Goal: Answer question/provide support: Share knowledge or assist other users

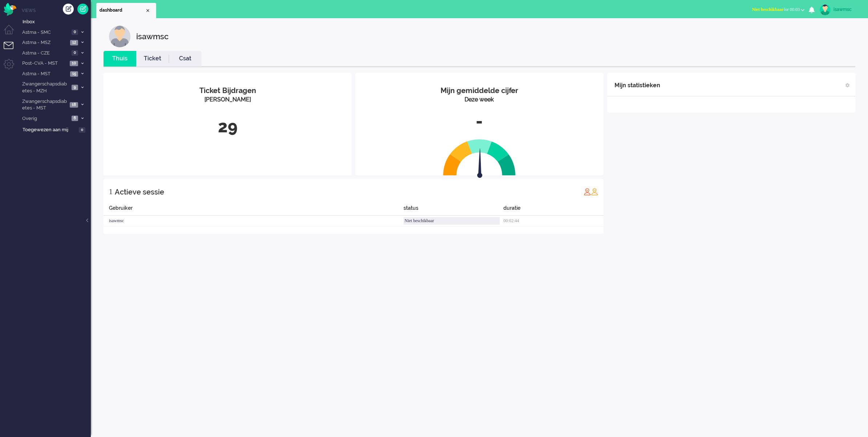
click at [306, 424] on div "isawmsc Thuis Ticket Csat Mijn gemiddelde cijfer Deze week - Ticket Bijdragen P…" at bounding box center [480, 227] width 778 height 419
click at [78, 101] on li "Zwangerschapsdiabetes - MST 18" at bounding box center [54, 104] width 73 height 17
click at [62, 140] on span "Open - Nieuw VPK" at bounding box center [51, 143] width 47 height 7
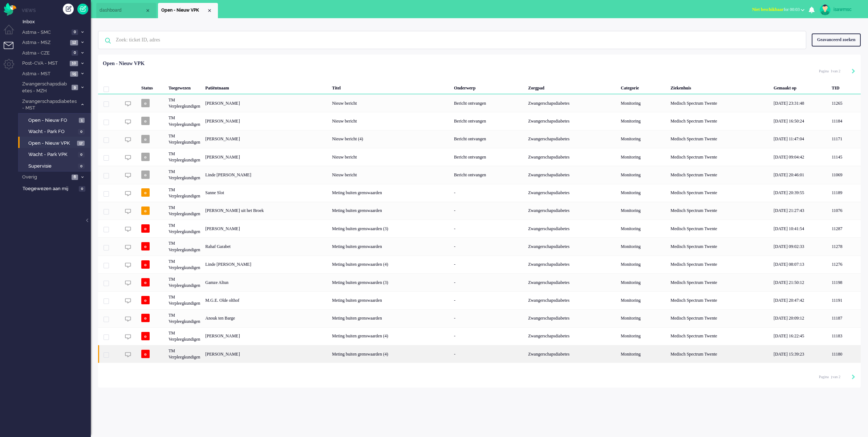
click at [245, 355] on div "[PERSON_NAME]" at bounding box center [266, 354] width 127 height 18
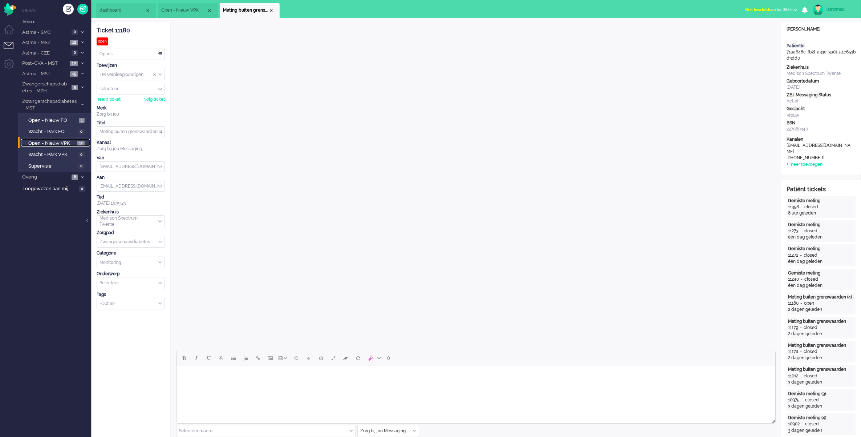
click at [79, 142] on span "17" at bounding box center [81, 143] width 8 height 5
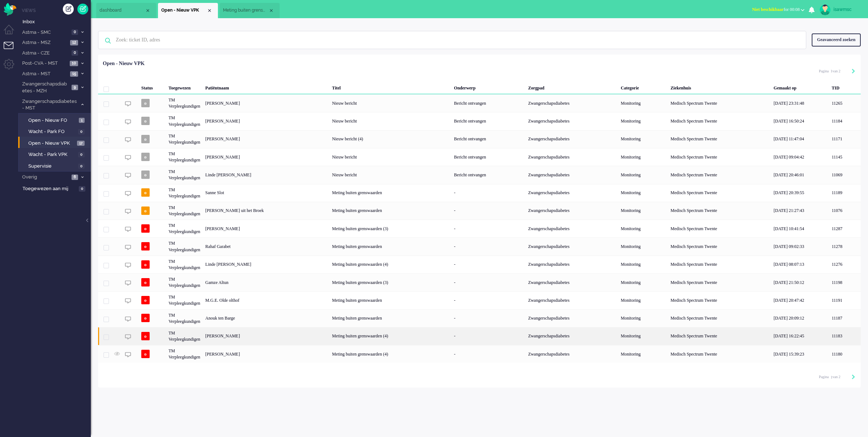
click at [242, 330] on div "[PERSON_NAME]" at bounding box center [266, 336] width 127 height 18
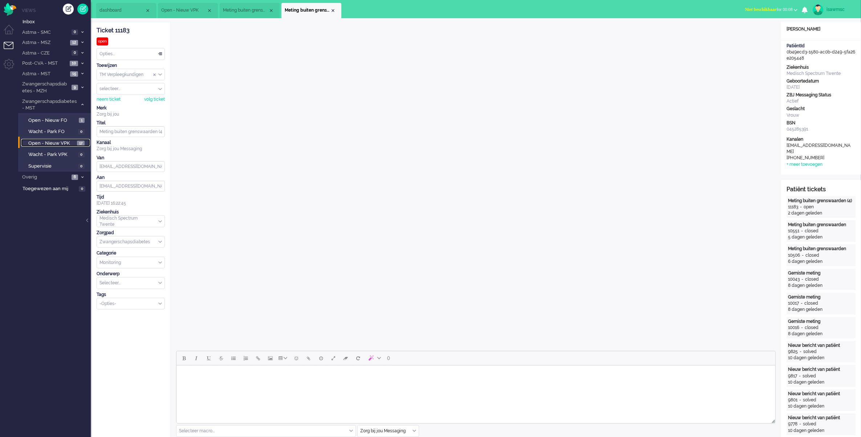
click at [70, 142] on span "Open - Nieuw VPK" at bounding box center [51, 143] width 47 height 7
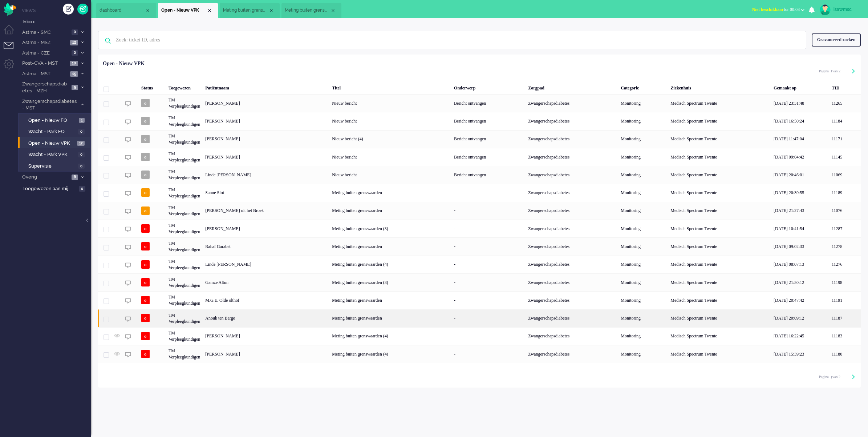
click at [277, 318] on div "Anouk ten Barge" at bounding box center [266, 318] width 127 height 18
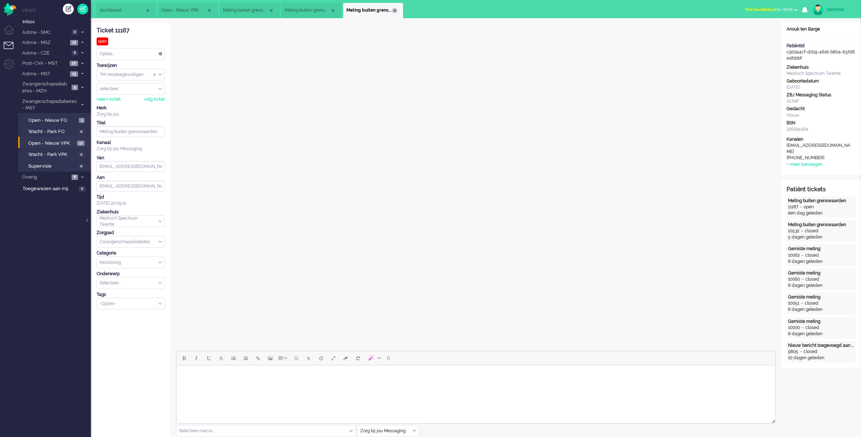
click at [395, 10] on div "Close tab" at bounding box center [395, 11] width 6 height 6
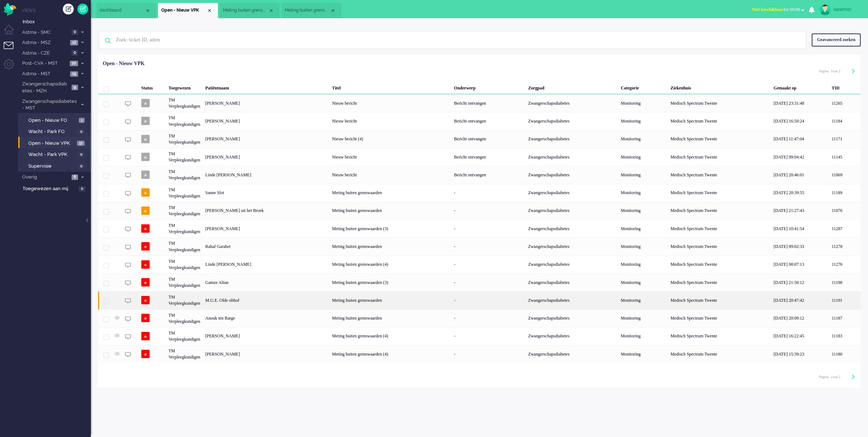
click at [210, 302] on div "M.G.E. Olde olthof" at bounding box center [266, 300] width 127 height 18
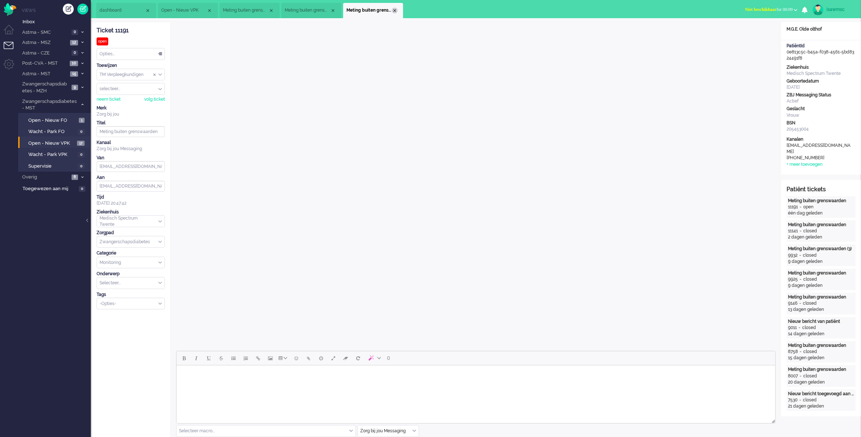
click at [393, 10] on div "Close tab" at bounding box center [395, 11] width 6 height 6
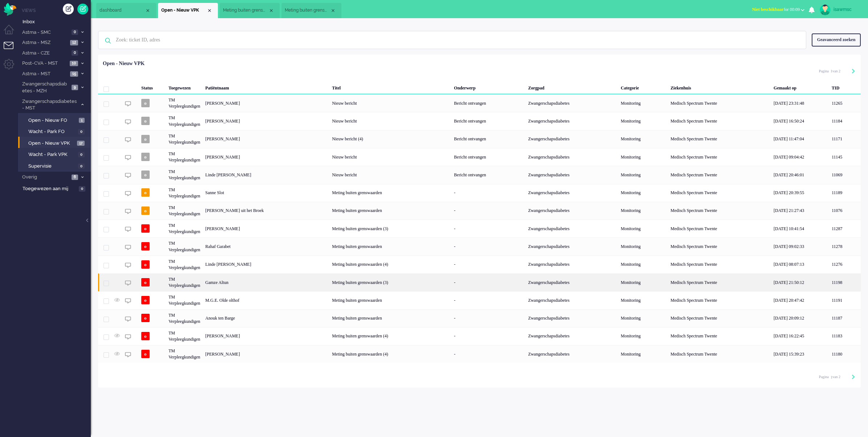
click at [226, 287] on div "Gamze Altun" at bounding box center [266, 282] width 127 height 18
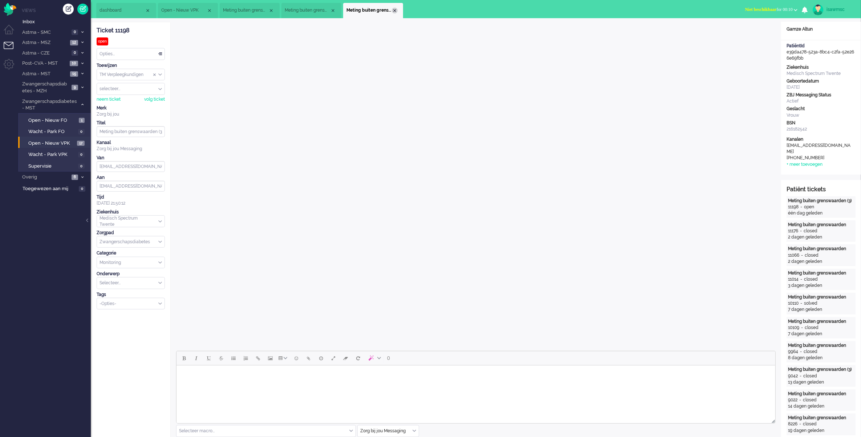
click at [395, 10] on div "Close tab" at bounding box center [395, 11] width 6 height 6
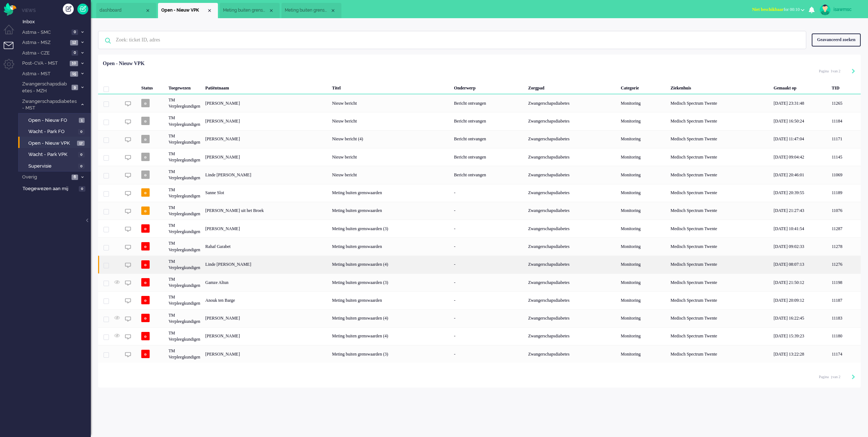
click at [219, 267] on div "Linde [PERSON_NAME]" at bounding box center [266, 264] width 127 height 18
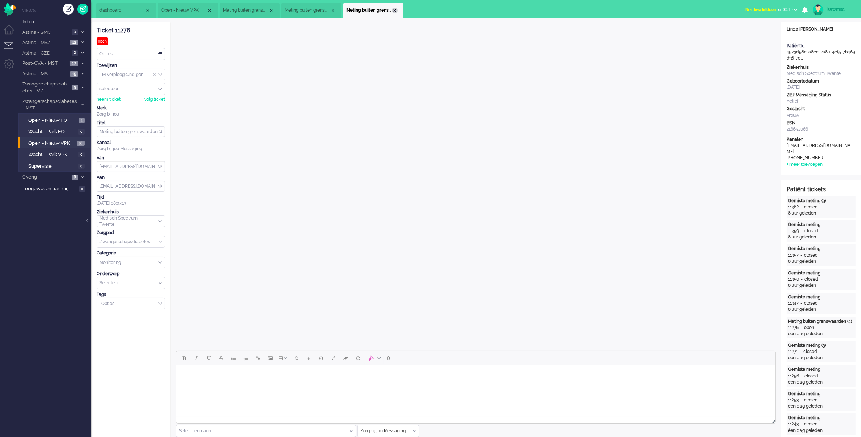
click at [393, 8] on div "Close tab" at bounding box center [395, 11] width 6 height 6
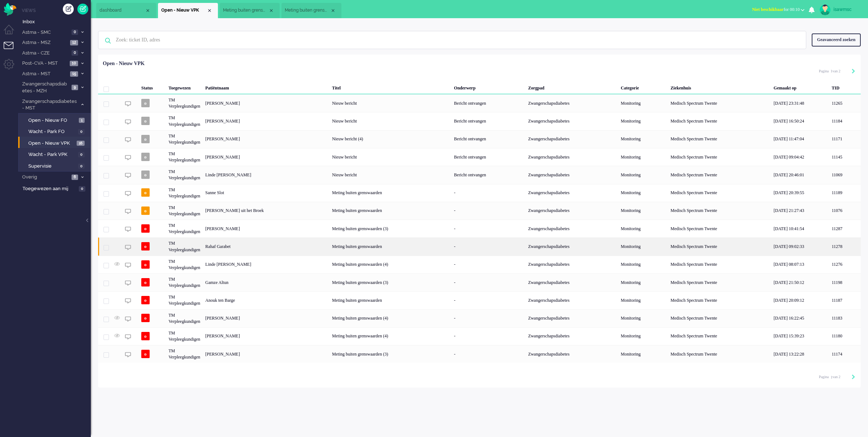
click at [230, 247] on div "Rahaf Garabet" at bounding box center [266, 246] width 127 height 18
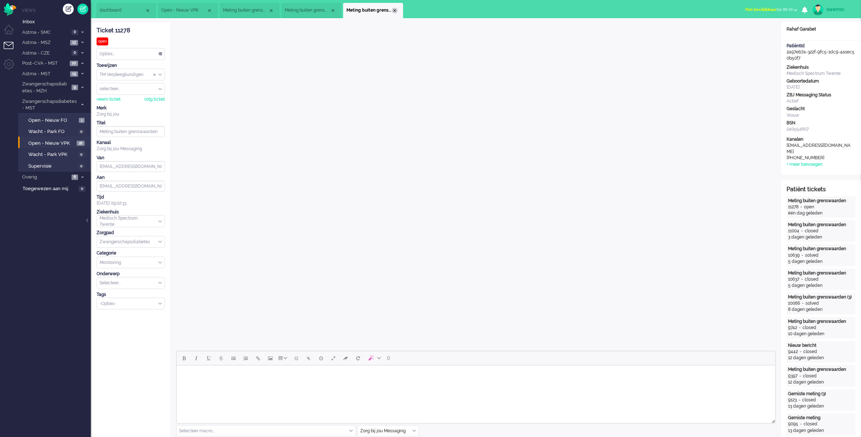
click at [393, 8] on div "Close tab" at bounding box center [395, 11] width 6 height 6
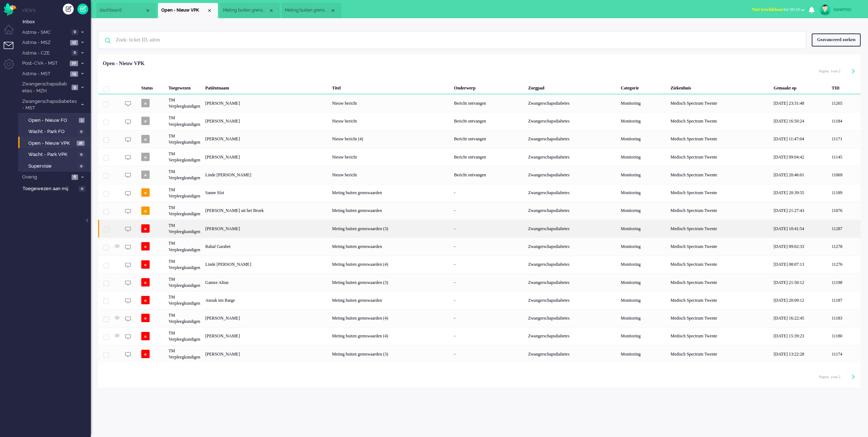
click at [218, 228] on div "[PERSON_NAME]" at bounding box center [266, 228] width 127 height 18
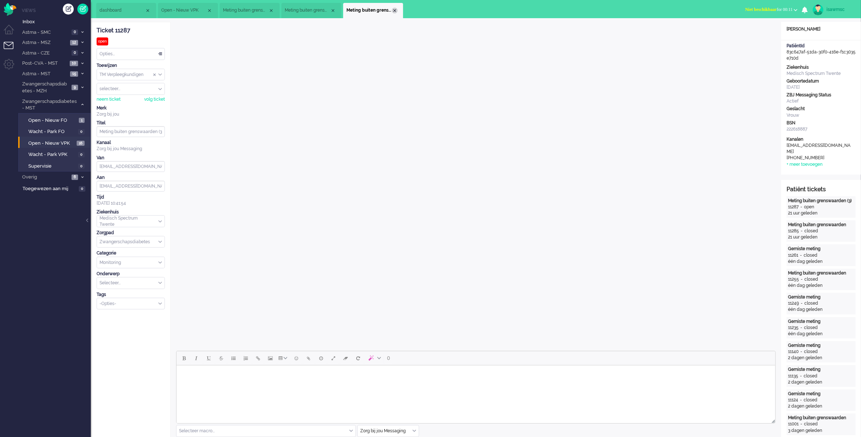
click at [395, 10] on div "Close tab" at bounding box center [395, 11] width 6 height 6
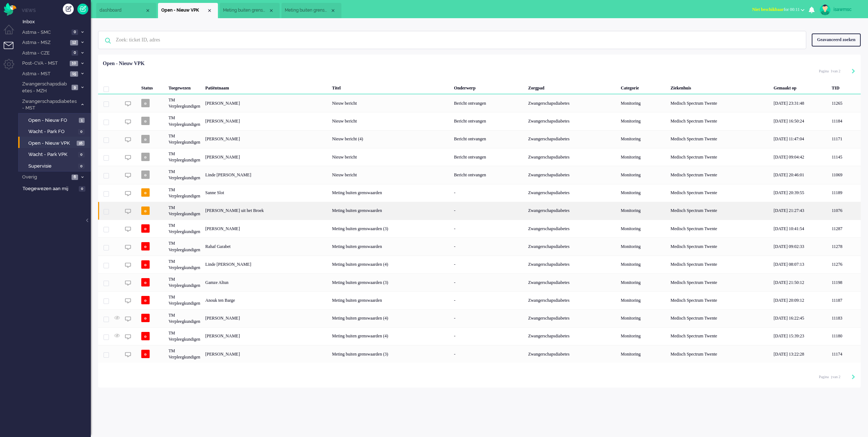
click at [184, 210] on div "TM Verpleegkundigen" at bounding box center [184, 211] width 37 height 18
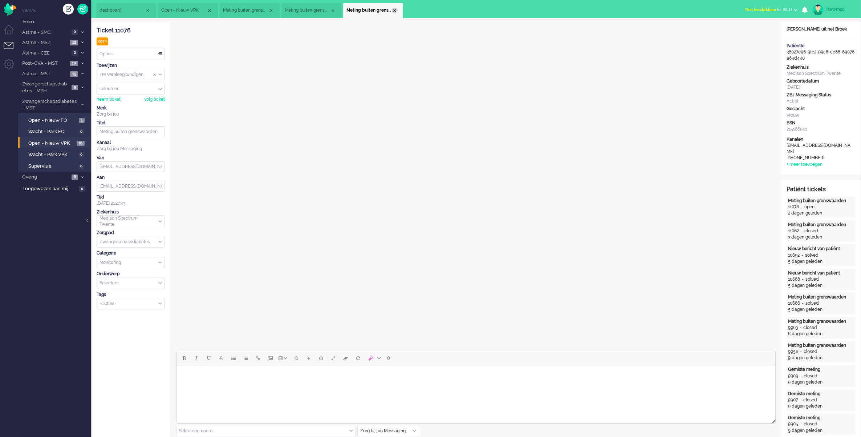
click at [395, 8] on div "Close tab" at bounding box center [395, 11] width 6 height 6
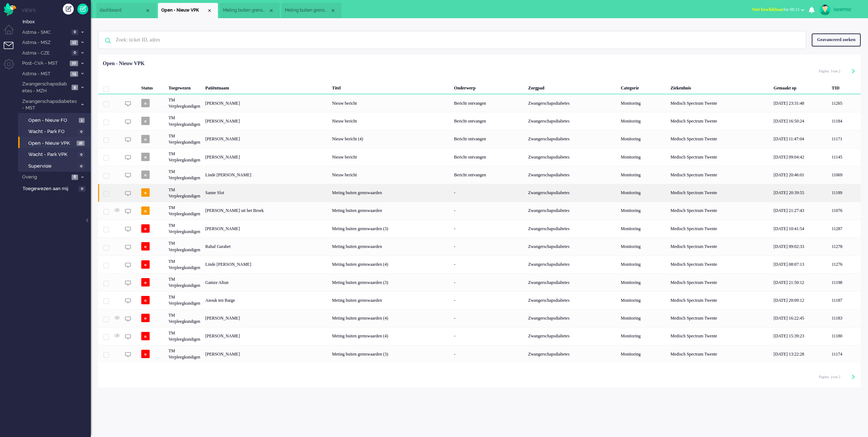
click at [275, 197] on div "Sanne Slot" at bounding box center [266, 193] width 127 height 18
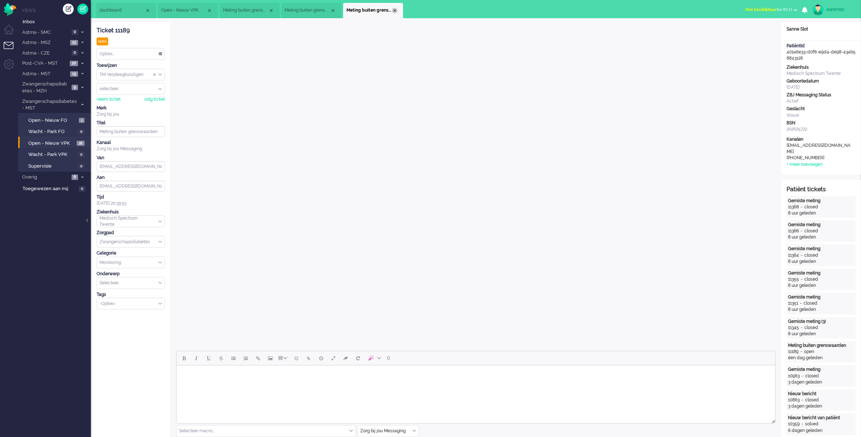
click at [395, 13] on div "Close tab" at bounding box center [395, 11] width 6 height 6
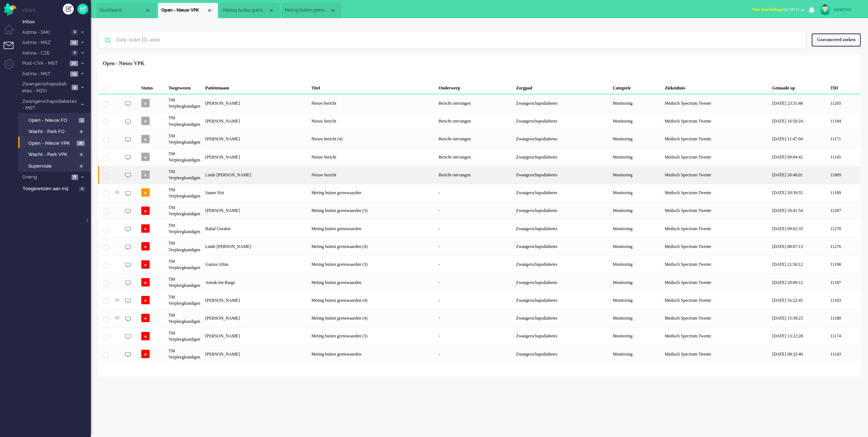
click at [193, 175] on div "TM Verpleegkundigen" at bounding box center [184, 175] width 37 height 18
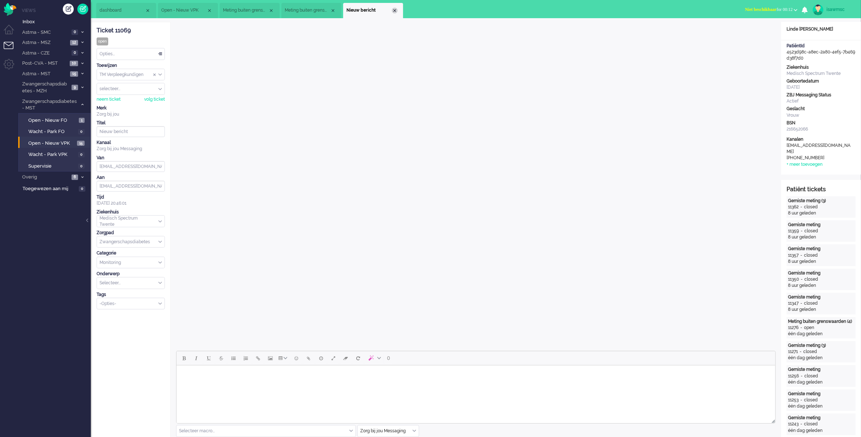
click at [397, 9] on div "Close tab" at bounding box center [395, 11] width 6 height 6
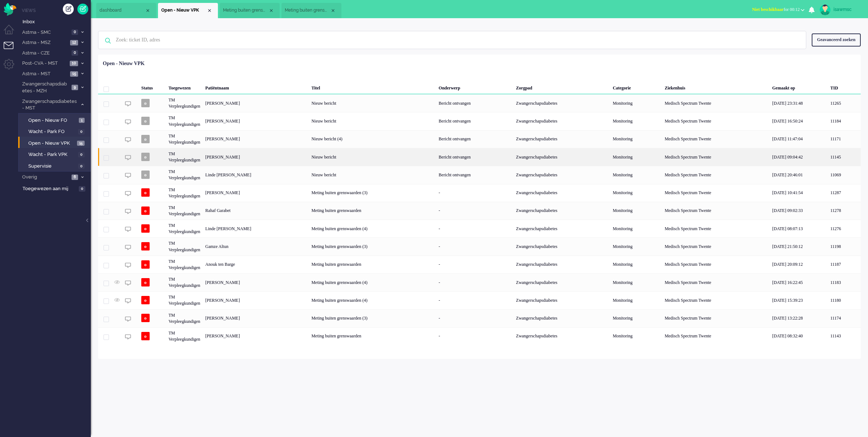
click at [244, 157] on div "[PERSON_NAME]" at bounding box center [256, 157] width 106 height 18
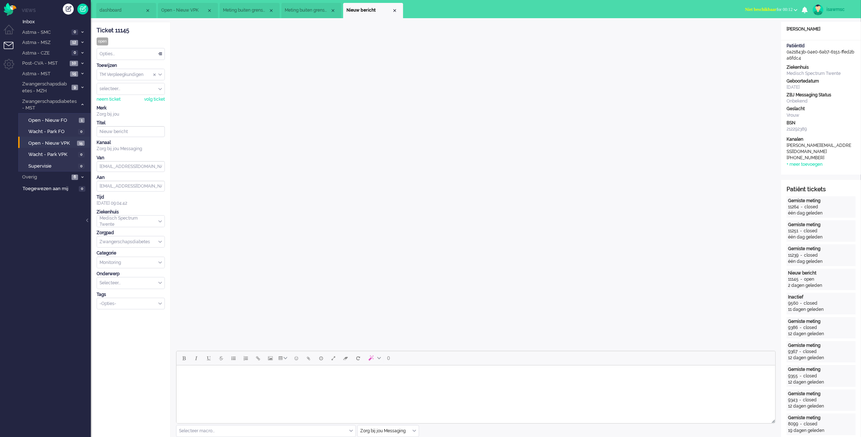
click at [391, 10] on span "Nieuw bericht" at bounding box center [369, 10] width 45 height 6
click at [394, 10] on div "Close tab" at bounding box center [395, 11] width 6 height 6
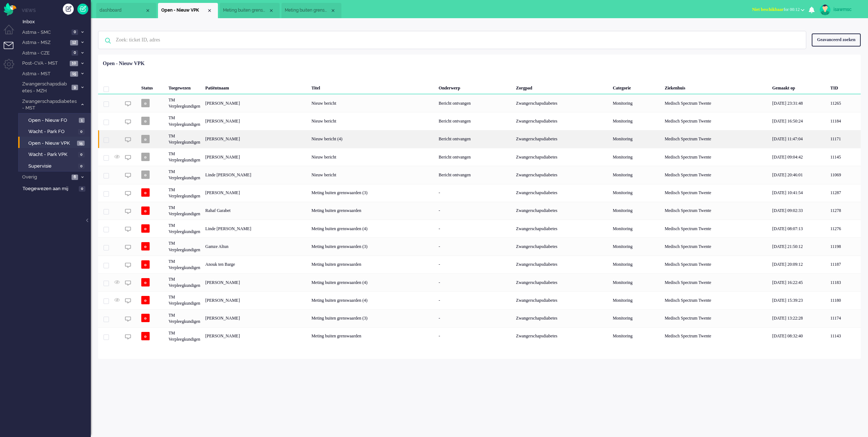
click at [243, 136] on div "[PERSON_NAME]" at bounding box center [256, 139] width 106 height 18
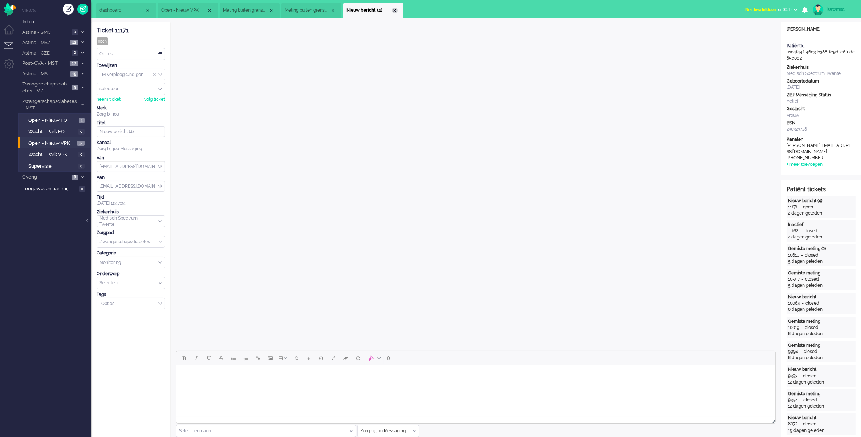
click at [393, 9] on div "Close tab" at bounding box center [395, 11] width 6 height 6
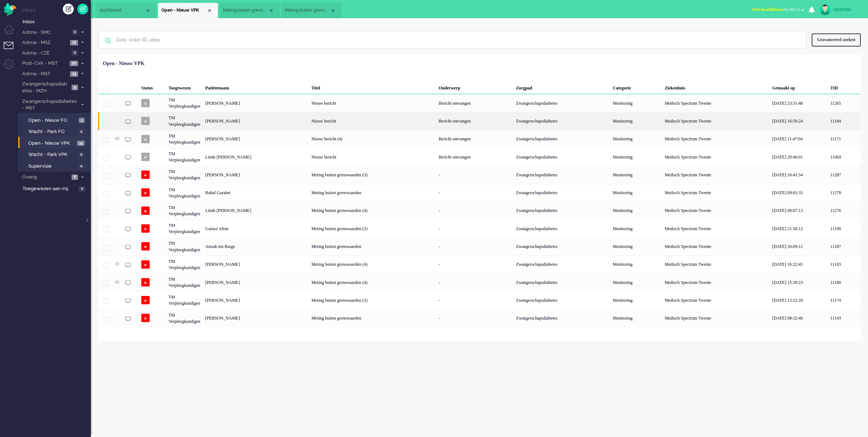
click at [295, 124] on div "[PERSON_NAME]" at bounding box center [256, 121] width 106 height 18
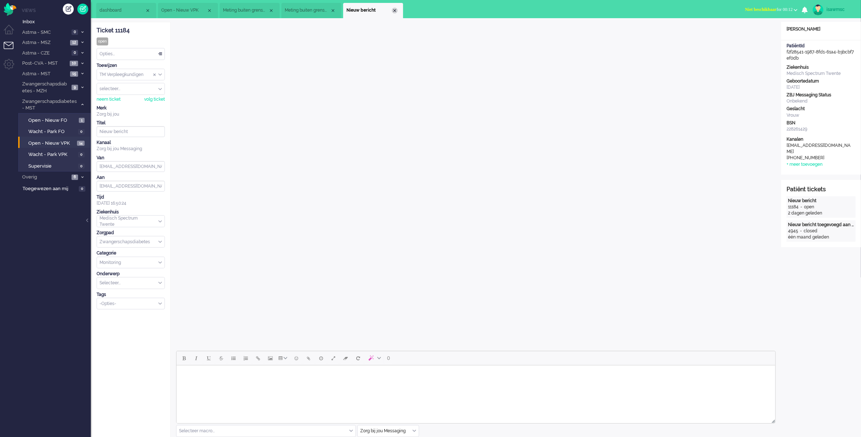
click at [396, 8] on div "Close tab" at bounding box center [395, 11] width 6 height 6
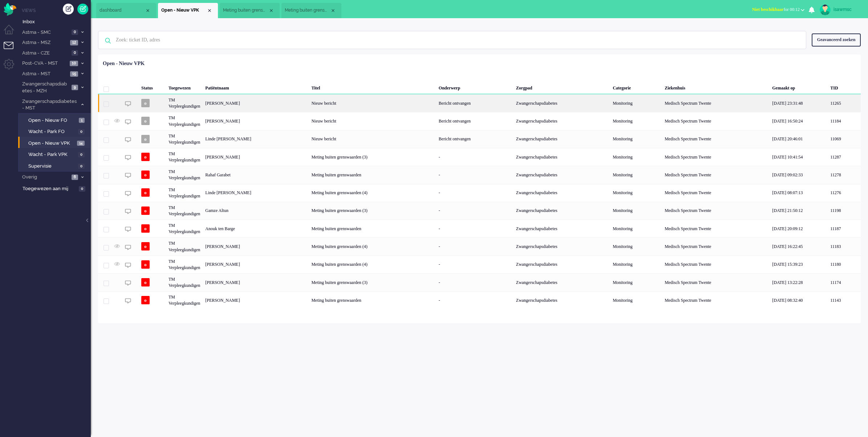
click at [259, 104] on div "[PERSON_NAME]" at bounding box center [256, 103] width 106 height 18
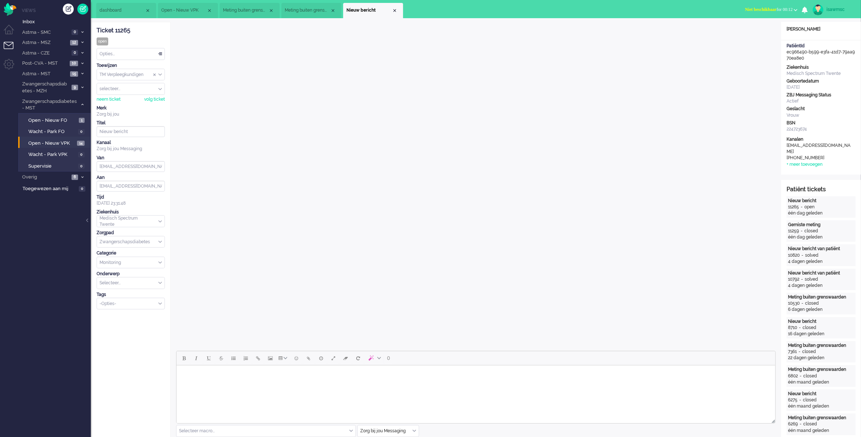
click at [393, 7] on li "Nieuw bericht" at bounding box center [373, 10] width 60 height 15
click at [398, 10] on li "Nieuw bericht" at bounding box center [373, 10] width 60 height 15
click at [397, 11] on div "Close tab" at bounding box center [395, 11] width 6 height 6
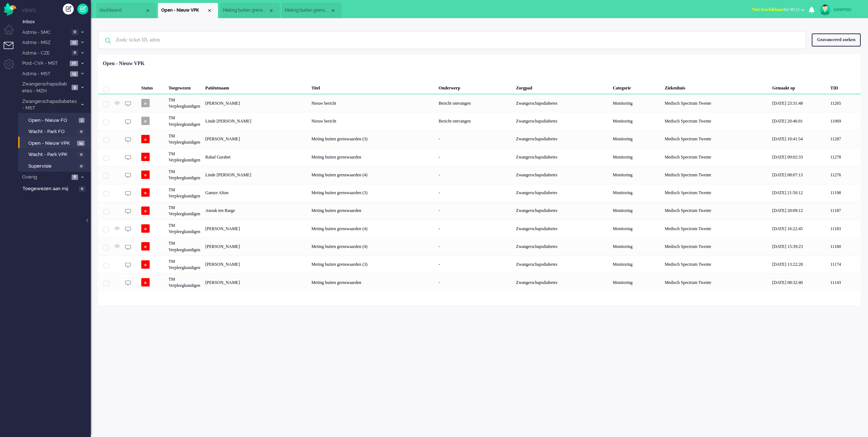
click at [249, 72] on div "Geselecteerd 0 Set Status: open pending holding solved Verwijder Selecteer... U…" at bounding box center [479, 72] width 763 height 14
click at [234, 66] on div "Geselecteerd 0 Set Status: open pending holding solved Verwijder Selecteer... U…" at bounding box center [479, 72] width 763 height 14
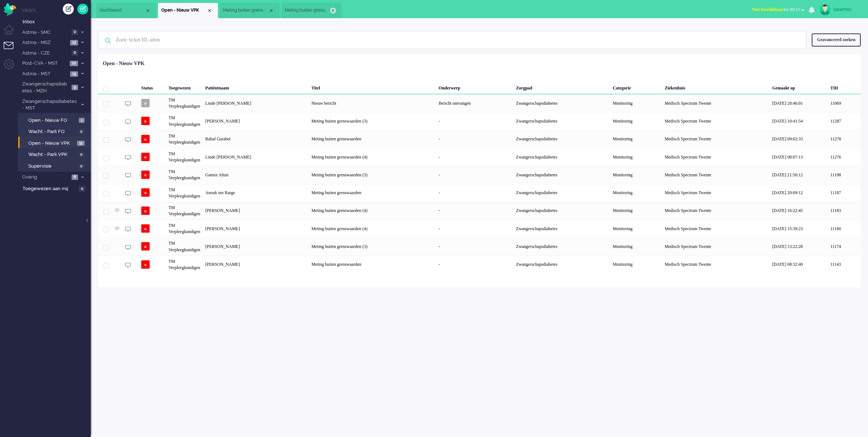
click at [331, 10] on div "Close tab" at bounding box center [333, 11] width 6 height 6
click at [272, 11] on div "Close tab" at bounding box center [271, 11] width 6 height 6
click at [57, 137] on li "Open - Nieuw VPK 12" at bounding box center [54, 143] width 72 height 12
click at [59, 140] on span "Open - Nieuw VPK" at bounding box center [51, 143] width 47 height 7
click at [134, 295] on div "isawmsc Thuis Ticket Csat Mijn gemiddelde cijfer Deze week - Ticket Bijdragen P…" at bounding box center [480, 227] width 778 height 419
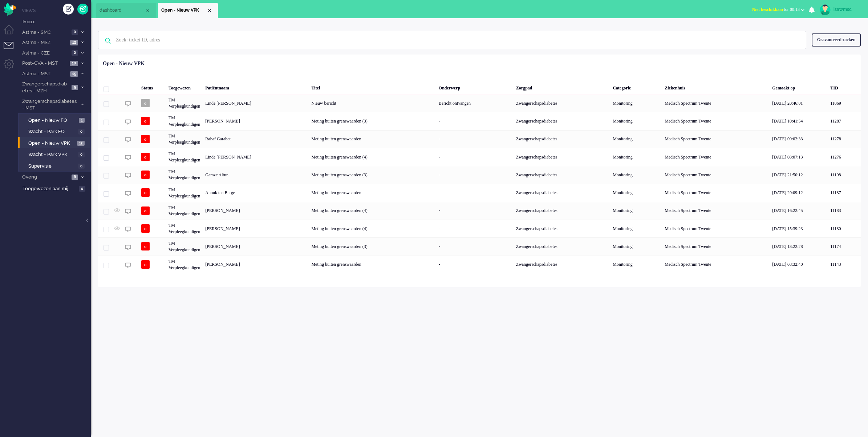
click at [258, 274] on div "Loading... Status Toegewezen Patiëntnaam Titel Onderwerp Zorgpad Categorie Ziek…" at bounding box center [479, 170] width 763 height 233
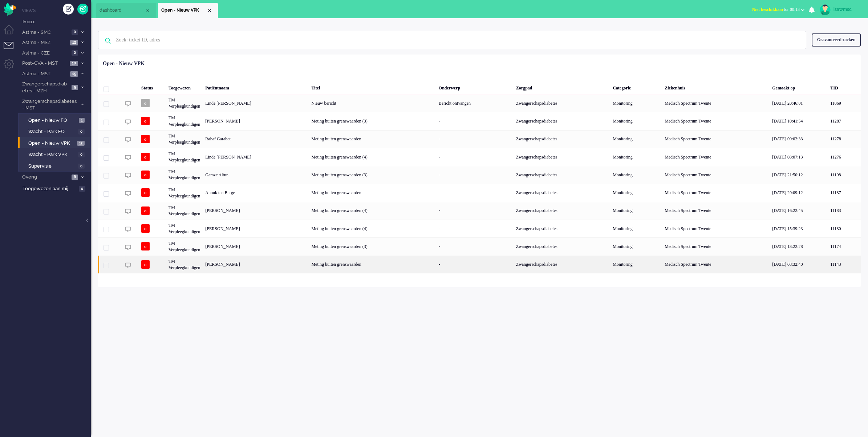
click at [270, 263] on div "[PERSON_NAME]" at bounding box center [256, 264] width 106 height 18
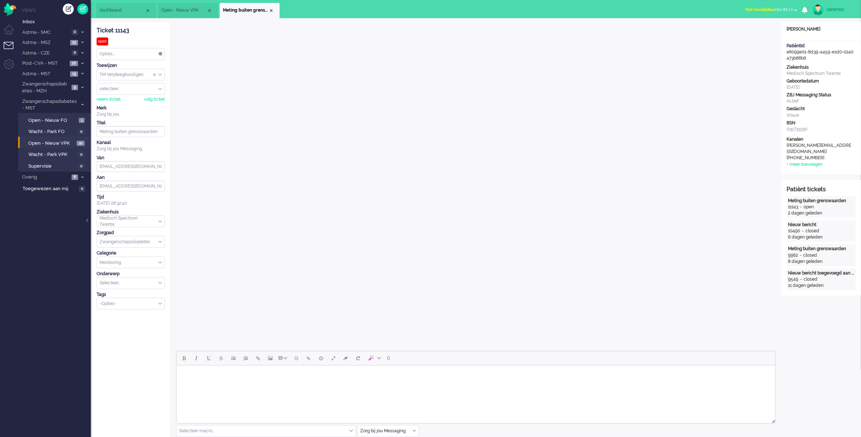
click at [273, 11] on div "Close tab" at bounding box center [271, 11] width 6 height 6
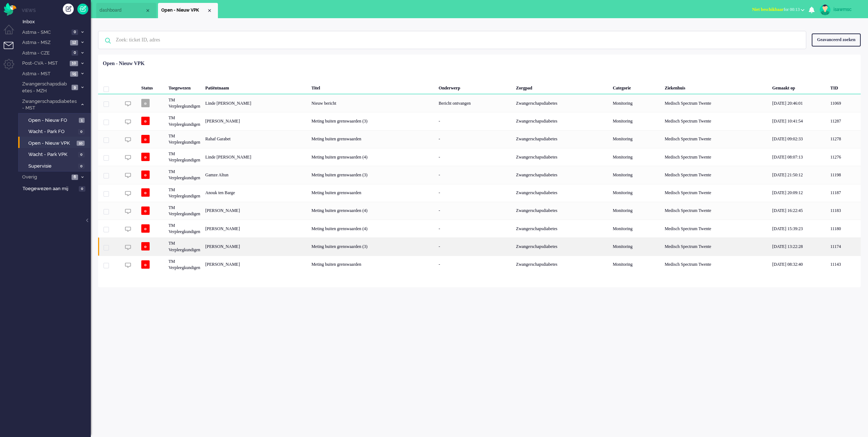
click at [280, 248] on div "[PERSON_NAME]" at bounding box center [256, 246] width 106 height 18
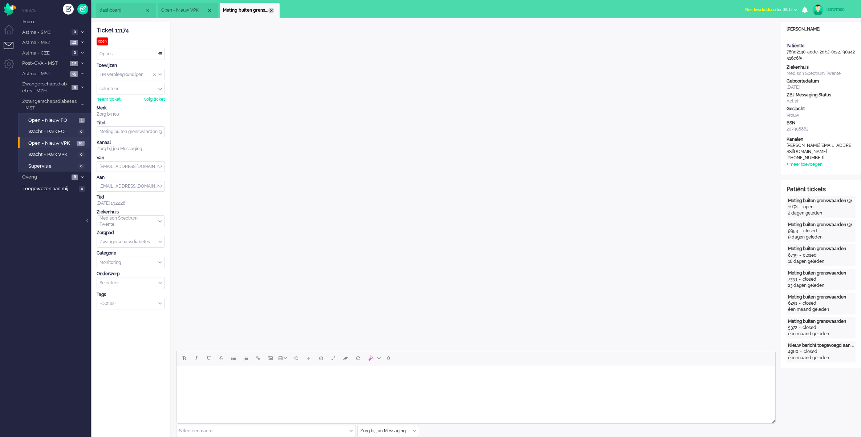
click at [271, 9] on div "Close tab" at bounding box center [271, 11] width 6 height 6
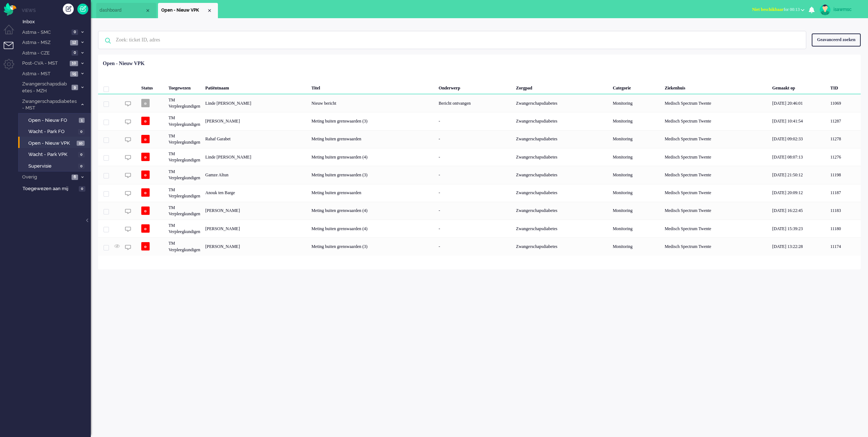
click at [314, 57] on div "Status Toegewezen Patiëntnaam Titel Onderwerp Zorgpad Categorie Ziekenhuis Gema…" at bounding box center [479, 156] width 763 height 198
click at [62, 141] on span "Open - Nieuw VPK" at bounding box center [51, 143] width 47 height 7
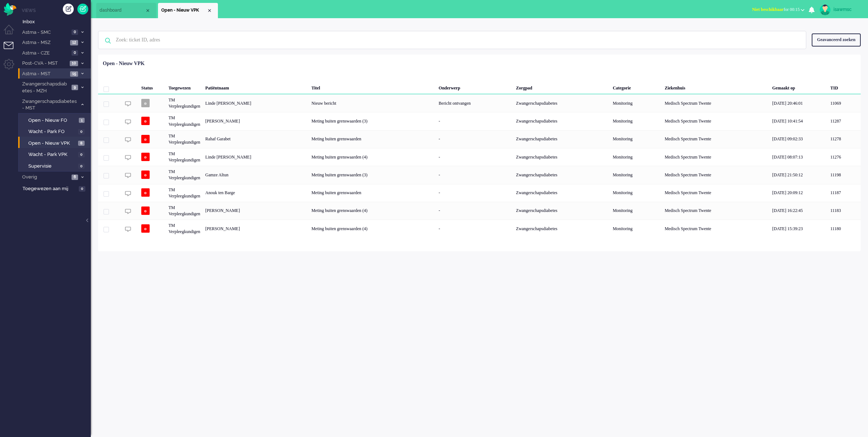
click at [78, 72] on span "15" at bounding box center [74, 73] width 8 height 5
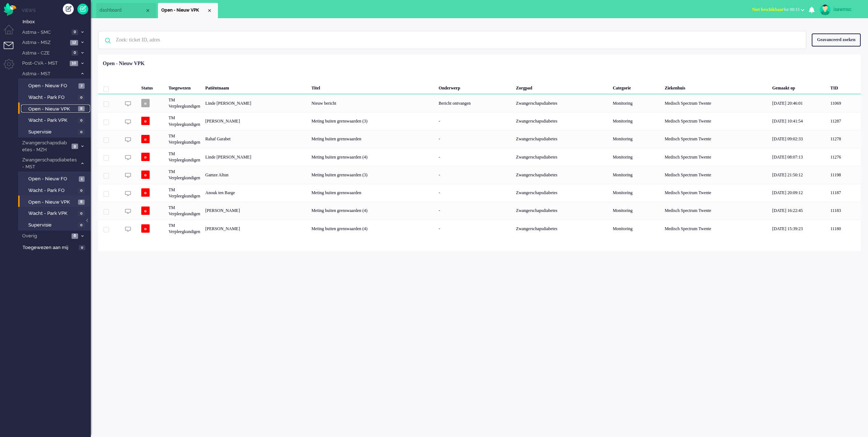
click at [80, 106] on span "8" at bounding box center [81, 108] width 7 height 5
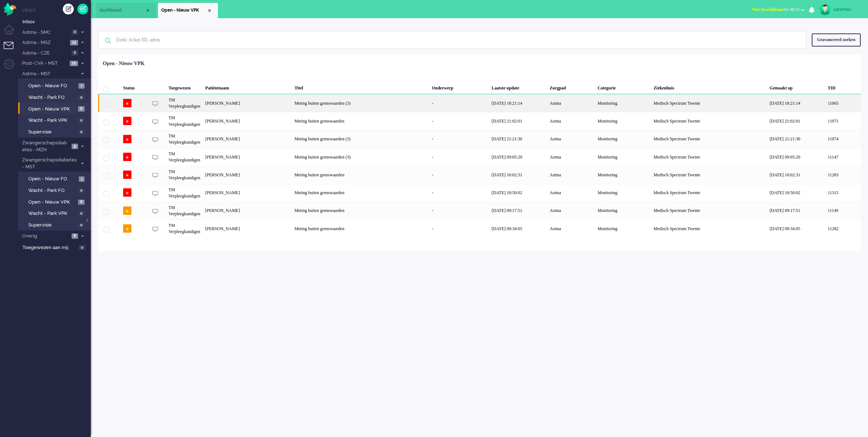
click at [231, 104] on div "[PERSON_NAME]" at bounding box center [247, 103] width 89 height 18
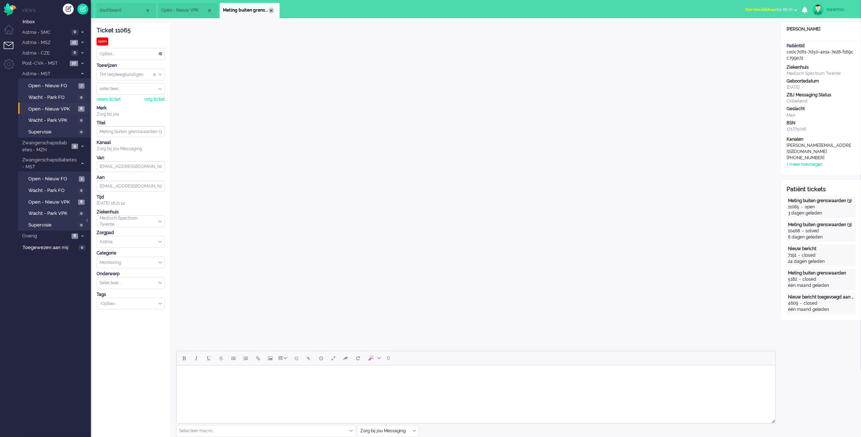
click at [271, 11] on div "Close tab" at bounding box center [271, 11] width 6 height 6
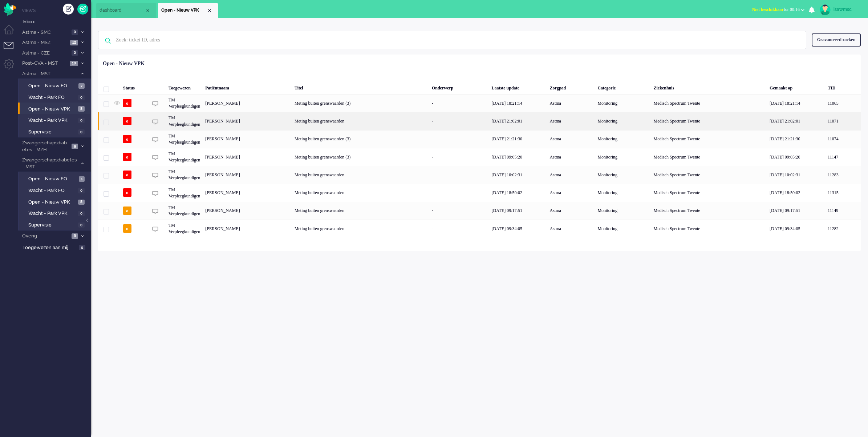
click at [278, 126] on div "[PERSON_NAME]" at bounding box center [247, 121] width 89 height 18
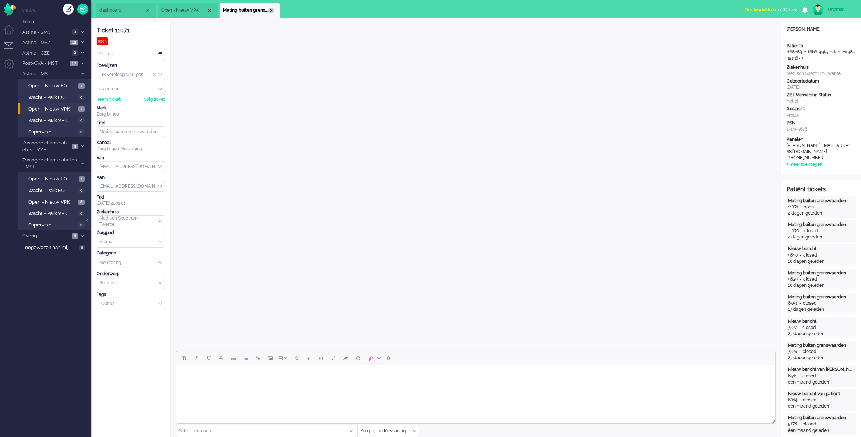
click at [269, 10] on div "Close tab" at bounding box center [271, 11] width 6 height 6
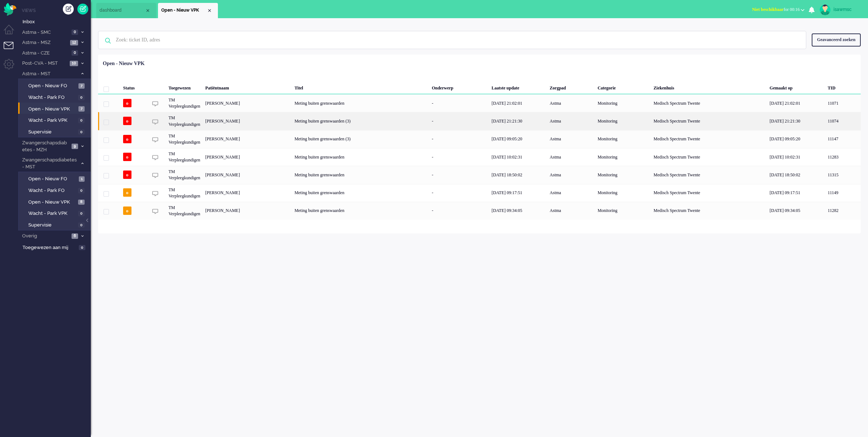
click at [280, 119] on div "[PERSON_NAME]" at bounding box center [247, 121] width 89 height 18
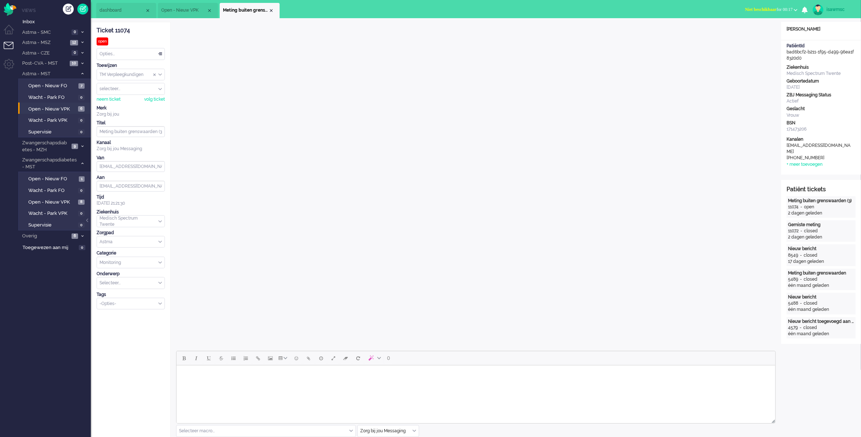
scroll to position [227, 0]
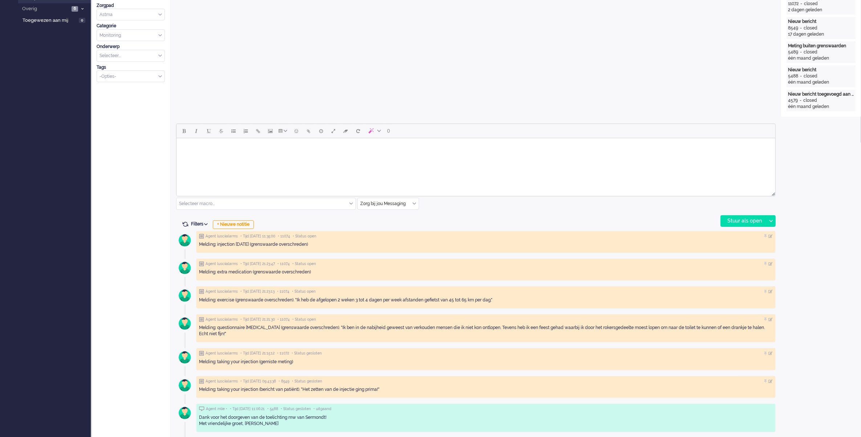
click at [332, 151] on body "Rich Text Area. Press ALT-0 for help." at bounding box center [475, 147] width 593 height 13
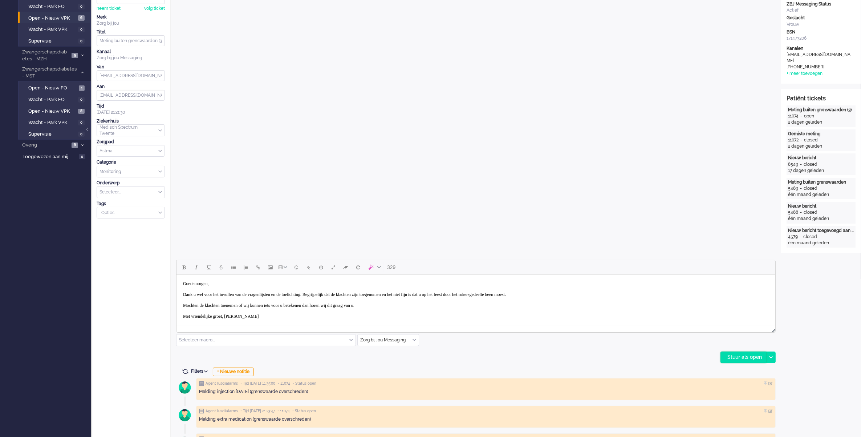
click at [729, 361] on div "Stuur als open" at bounding box center [743, 357] width 45 height 11
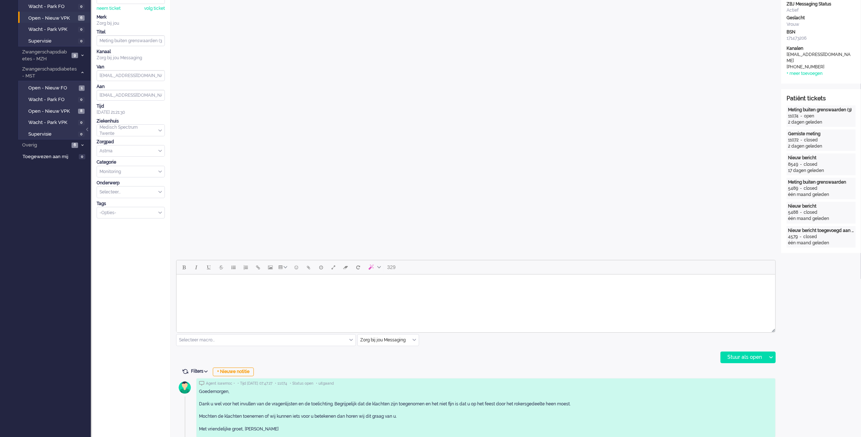
scroll to position [0, 0]
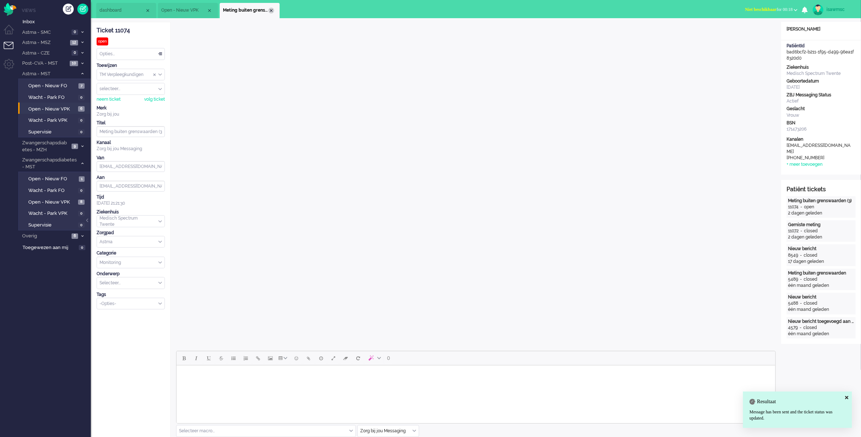
click at [271, 10] on div "Close tab" at bounding box center [271, 11] width 6 height 6
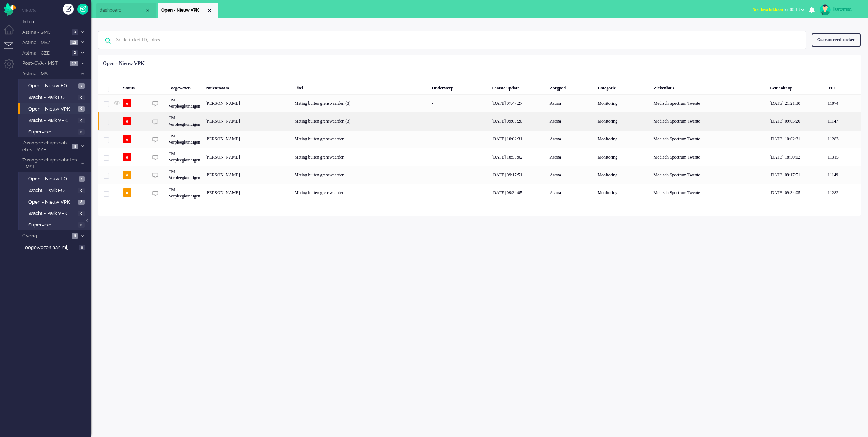
click at [211, 125] on div "[PERSON_NAME]" at bounding box center [247, 121] width 89 height 18
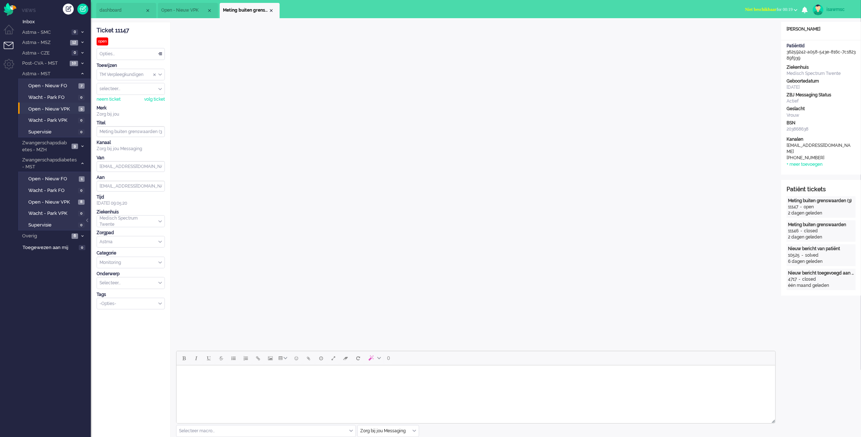
scroll to position [91, 0]
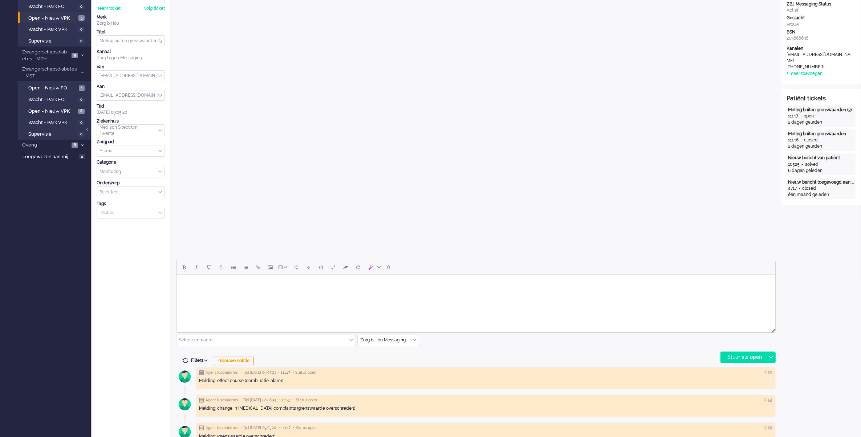
click at [343, 289] on body "Rich Text Area. Press ALT-0 for help." at bounding box center [475, 283] width 593 height 13
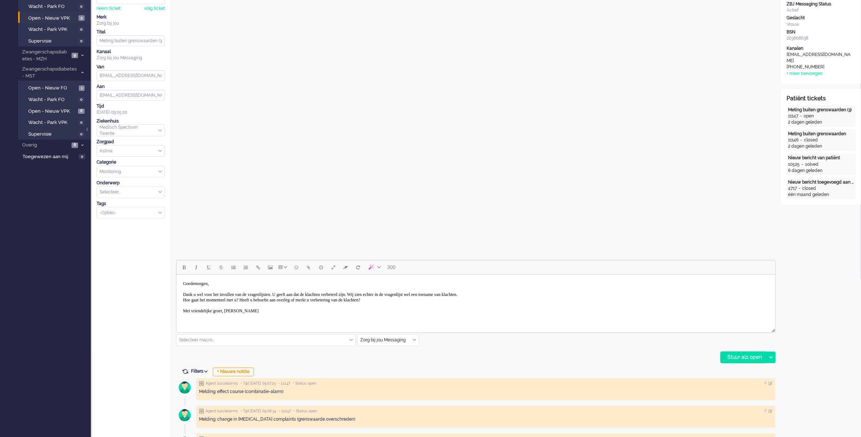
click at [744, 358] on div "Stuur als open" at bounding box center [743, 357] width 45 height 11
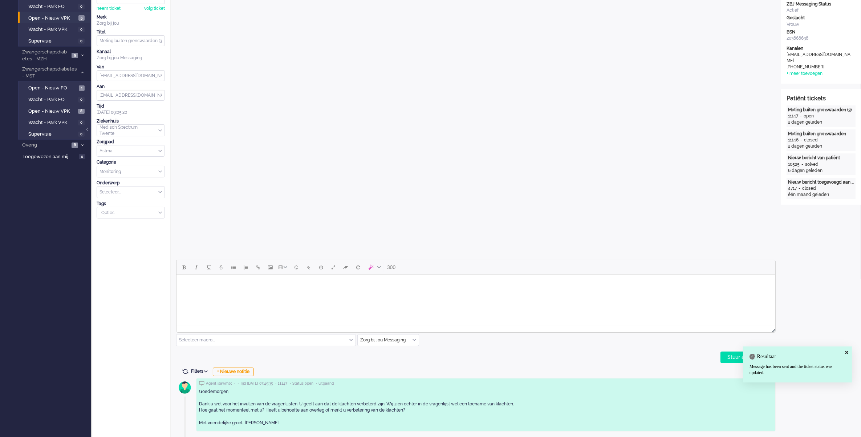
scroll to position [0, 0]
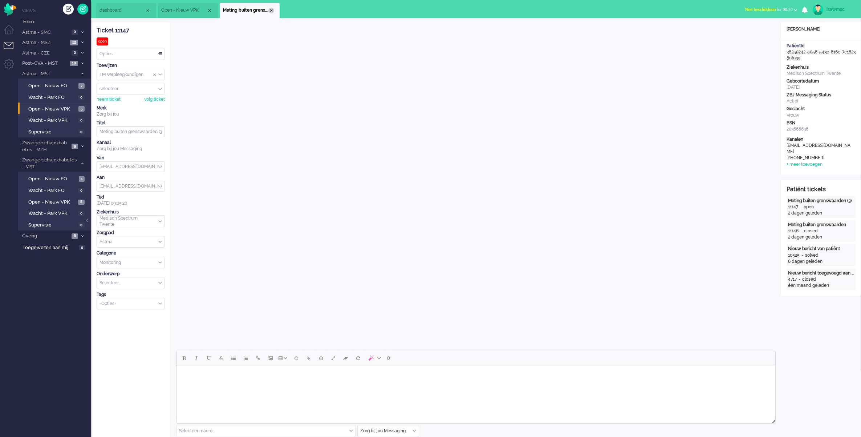
click at [269, 8] on div "Close tab" at bounding box center [271, 11] width 6 height 6
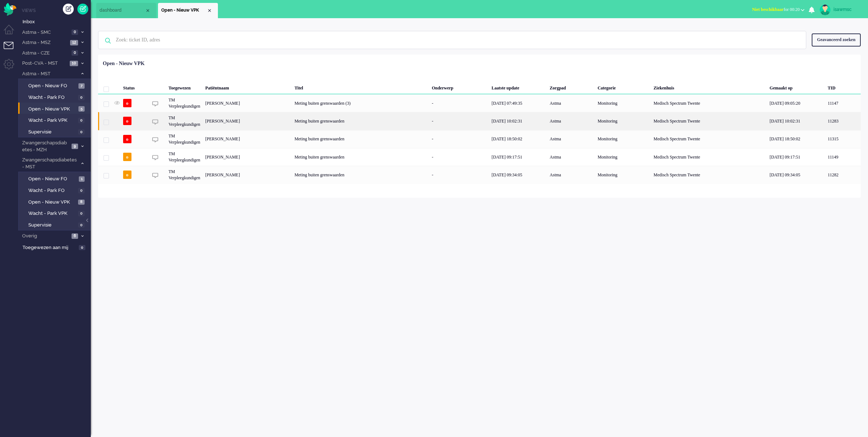
click at [292, 126] on div "[PERSON_NAME]" at bounding box center [247, 121] width 89 height 18
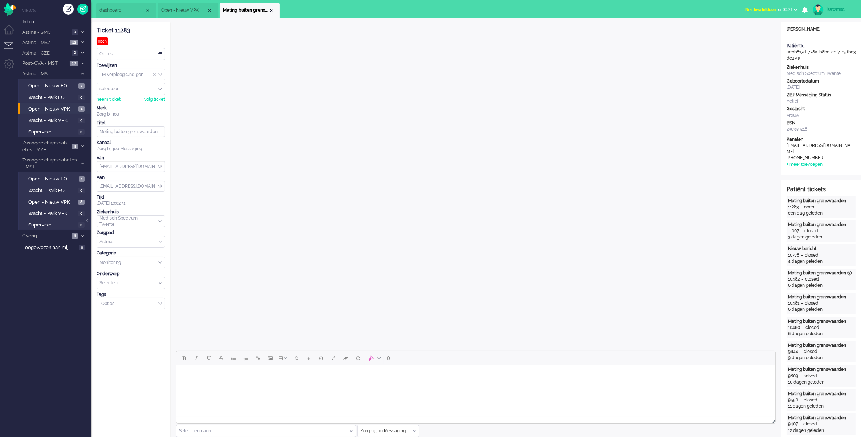
click at [270, 7] on li "Meting buiten grenswaarden" at bounding box center [250, 10] width 60 height 15
click at [271, 11] on div "Close tab" at bounding box center [271, 11] width 6 height 6
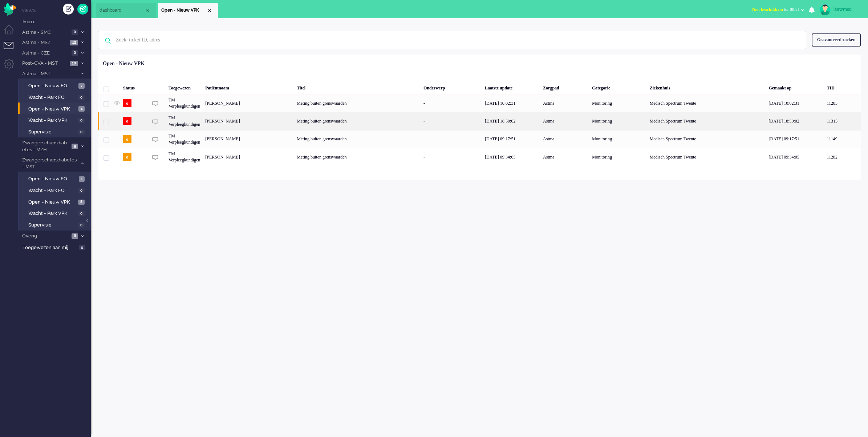
click at [252, 124] on div "[PERSON_NAME]" at bounding box center [249, 121] width 92 height 18
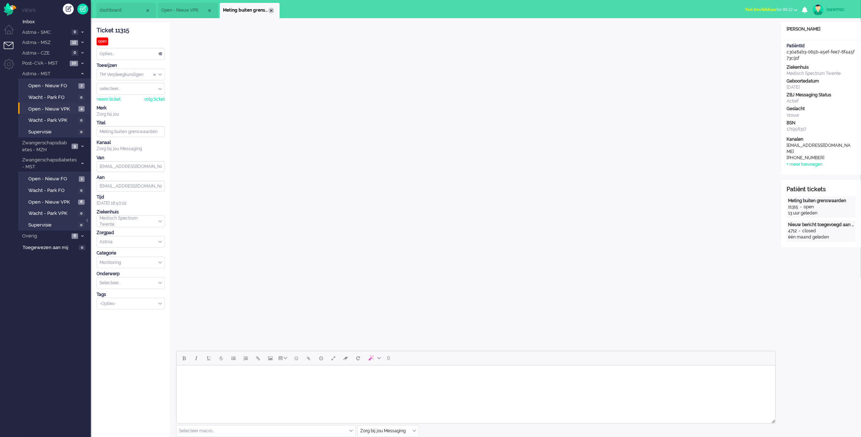
click at [270, 8] on div "Close tab" at bounding box center [271, 11] width 6 height 6
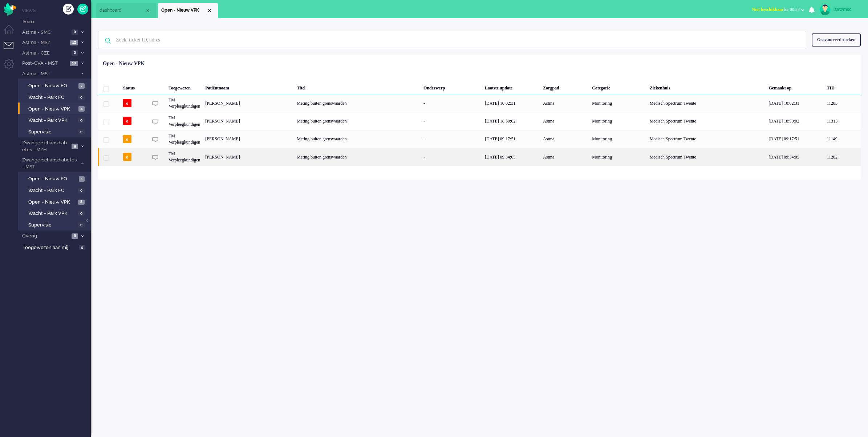
click at [235, 148] on div "[PERSON_NAME]" at bounding box center [249, 157] width 92 height 18
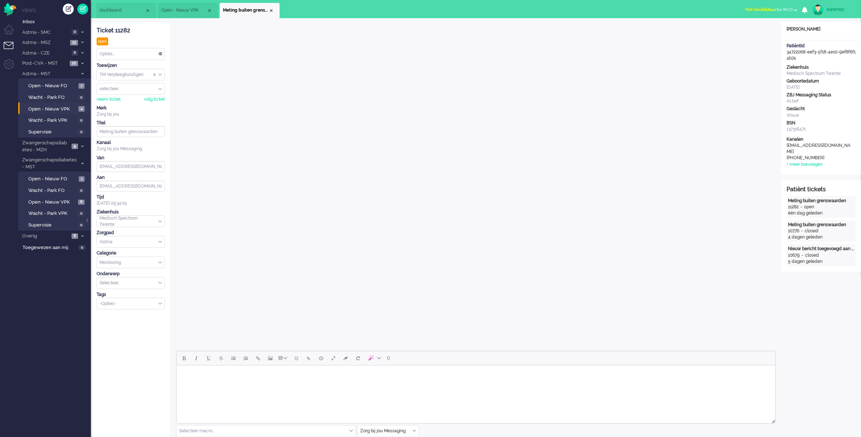
click at [269, 8] on div "Close tab" at bounding box center [271, 11] width 6 height 6
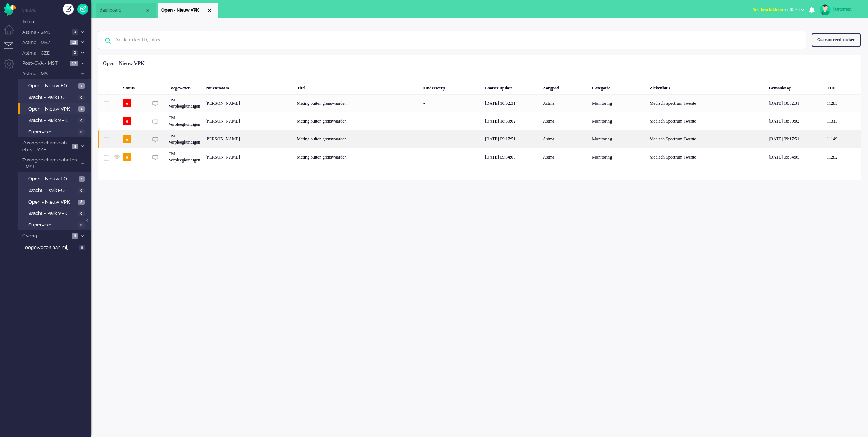
click at [262, 137] on div "[PERSON_NAME]" at bounding box center [249, 139] width 92 height 18
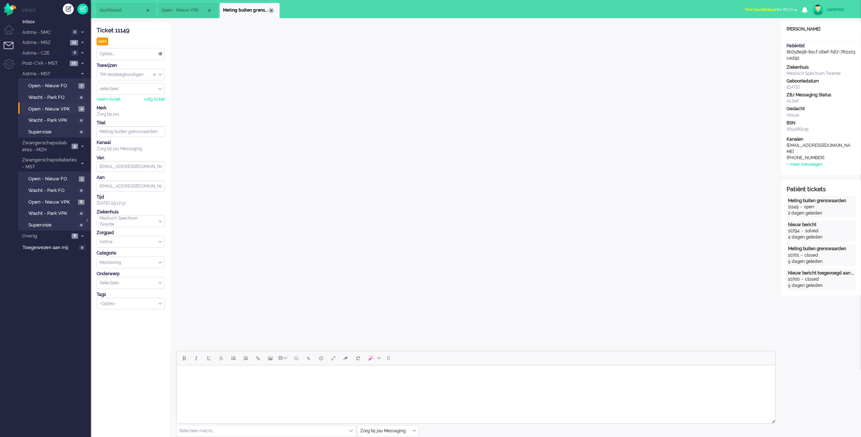
click at [271, 9] on div "Close tab" at bounding box center [271, 11] width 6 height 6
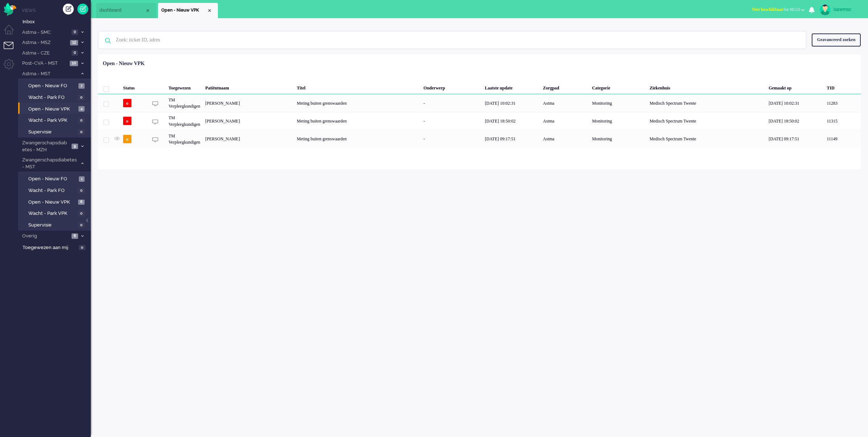
click at [238, 74] on div "Geselecteerd 0 Set Status: open pending holding solved Verwijder Selecteer... U…" at bounding box center [479, 72] width 763 height 14
click at [78, 64] on span "10" at bounding box center [74, 63] width 8 height 5
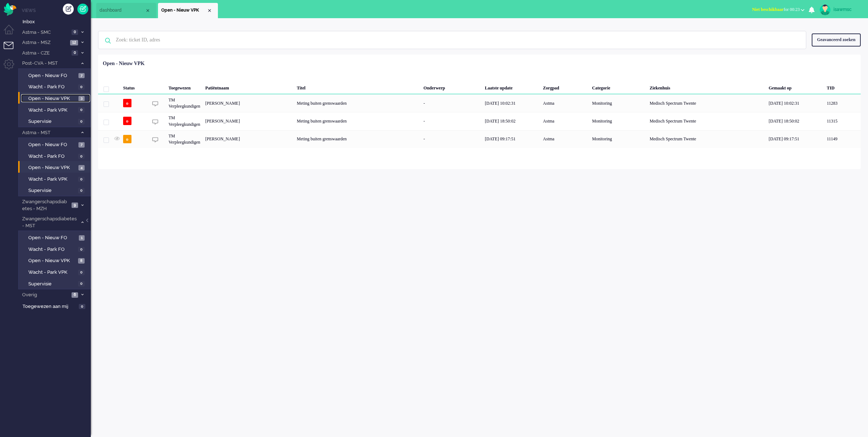
click at [82, 97] on span "3" at bounding box center [81, 98] width 6 height 5
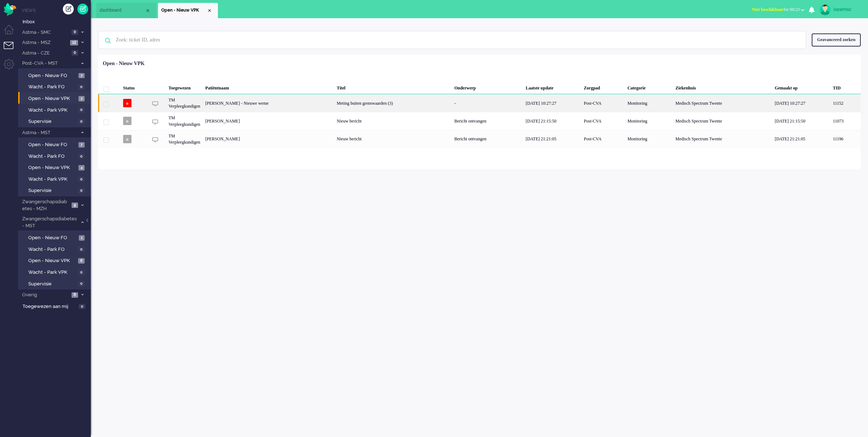
click at [257, 105] on div "[PERSON_NAME] - Nieuwe weme" at bounding box center [269, 103] width 132 height 18
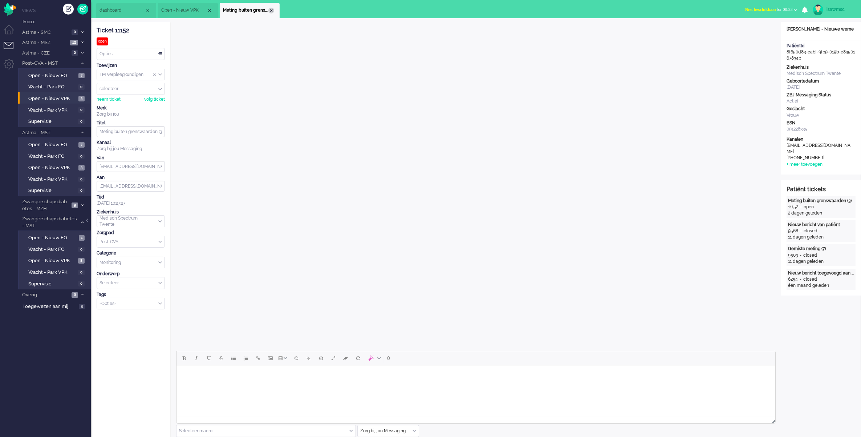
click at [270, 10] on div "Close tab" at bounding box center [271, 11] width 6 height 6
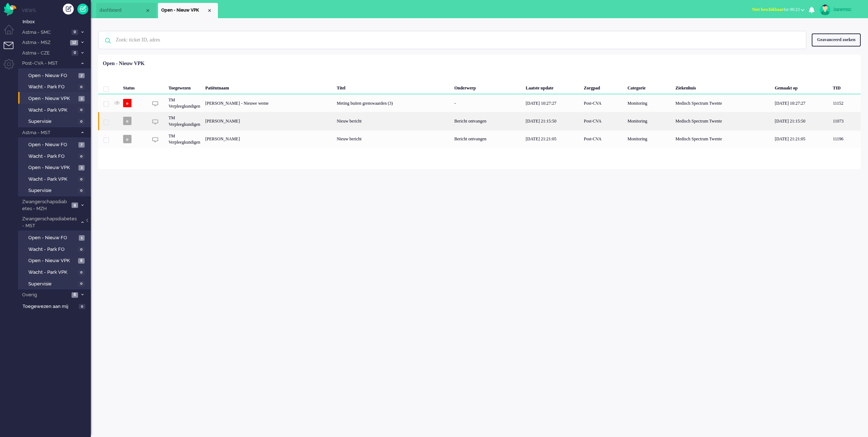
click at [280, 120] on div "[PERSON_NAME]" at bounding box center [269, 121] width 132 height 18
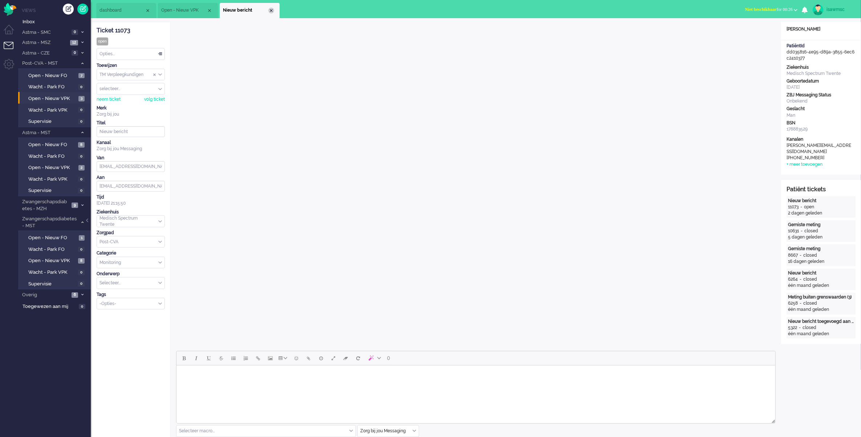
click at [271, 13] on div "Close tab" at bounding box center [271, 11] width 6 height 6
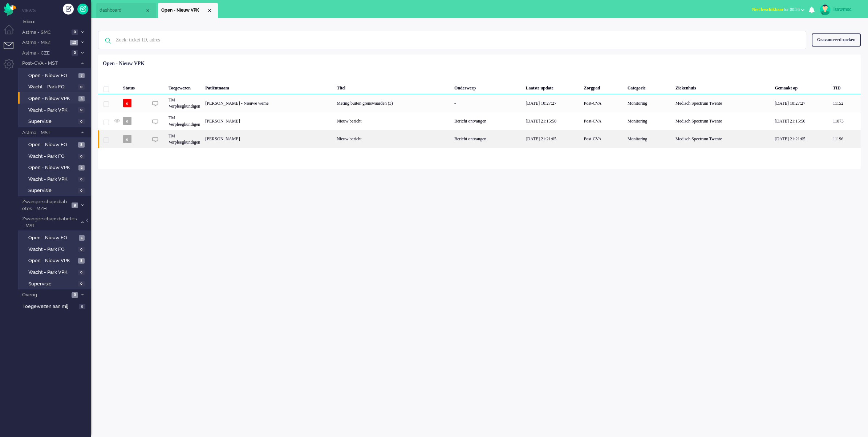
click at [255, 145] on div "[PERSON_NAME]" at bounding box center [269, 139] width 132 height 18
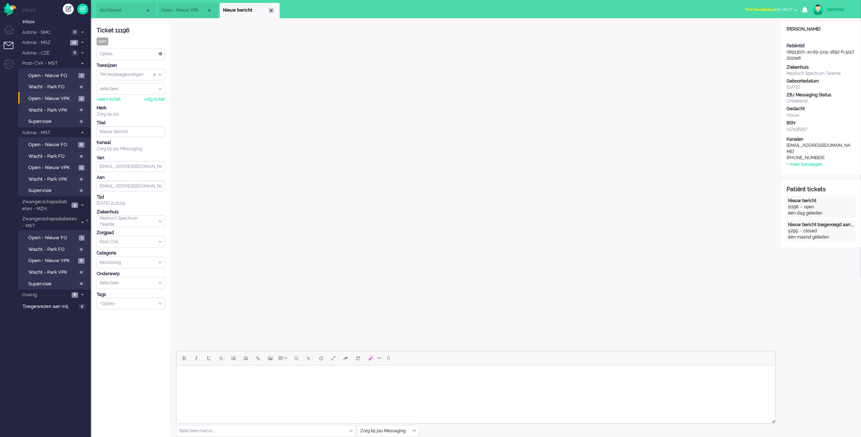
click at [271, 10] on div "Close tab" at bounding box center [271, 11] width 6 height 6
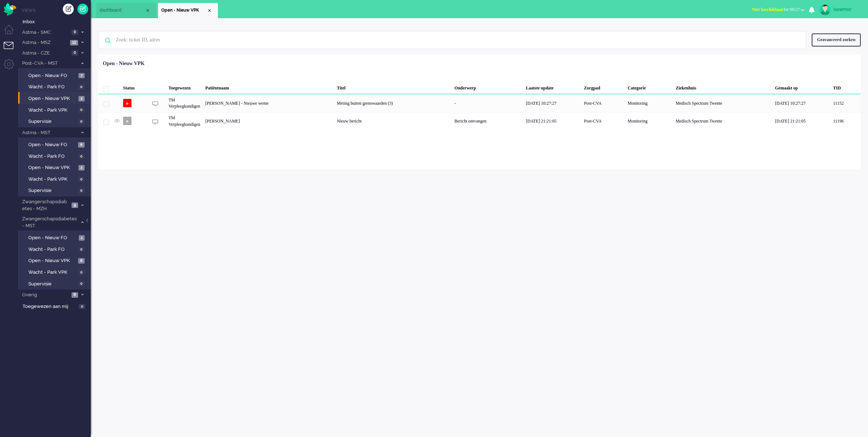
click at [260, 54] on div "Loading... Status Toegewezen Patiëntnaam Titel Onderwerp Laatste update Zorgpad…" at bounding box center [479, 111] width 763 height 114
click at [64, 96] on span "Open - Nieuw VPK" at bounding box center [52, 98] width 48 height 7
click at [253, 230] on div "isawmsc Thuis Ticket Csat Mijn gemiddelde cijfer Deze week - Ticket Bijdragen P…" at bounding box center [480, 227] width 778 height 419
click at [324, 162] on div "Loading... Status Toegewezen Patiëntnaam Titel Onderwerp Laatste update Zorgpad…" at bounding box center [479, 111] width 763 height 114
click at [418, 196] on div "isawmsc Thuis Ticket Csat Mijn gemiddelde cijfer Deze week - Ticket Bijdragen P…" at bounding box center [480, 227] width 778 height 419
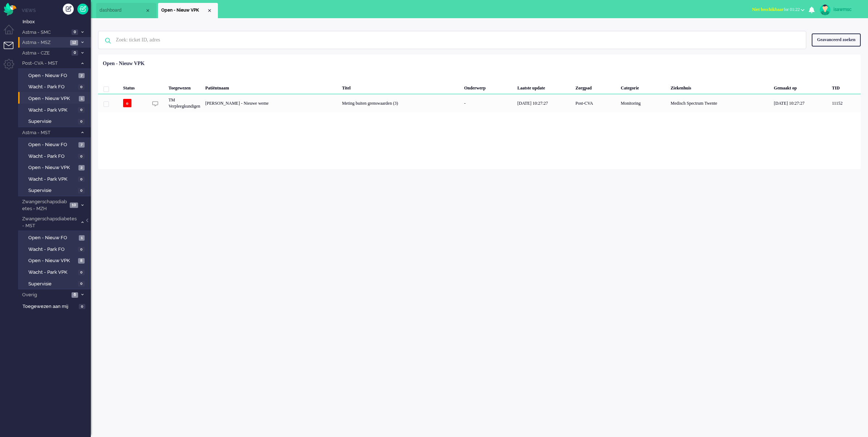
click at [68, 43] on li "Astma - MSZ 12" at bounding box center [54, 42] width 73 height 11
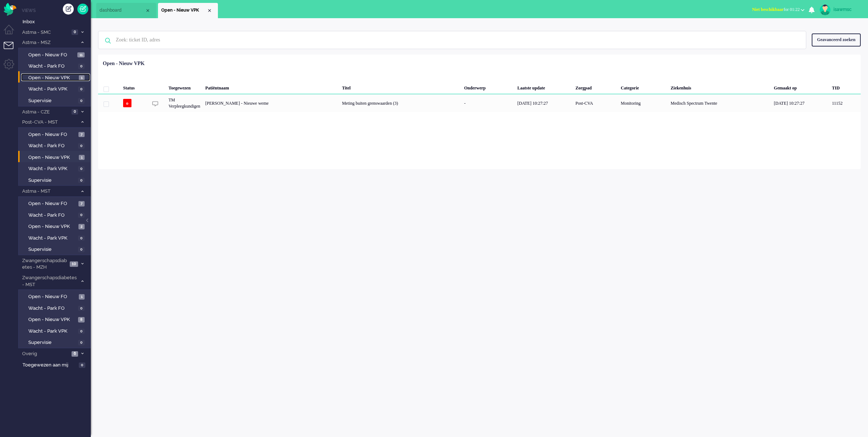
click at [80, 74] on link "Open - Nieuw VPK 1" at bounding box center [55, 77] width 69 height 8
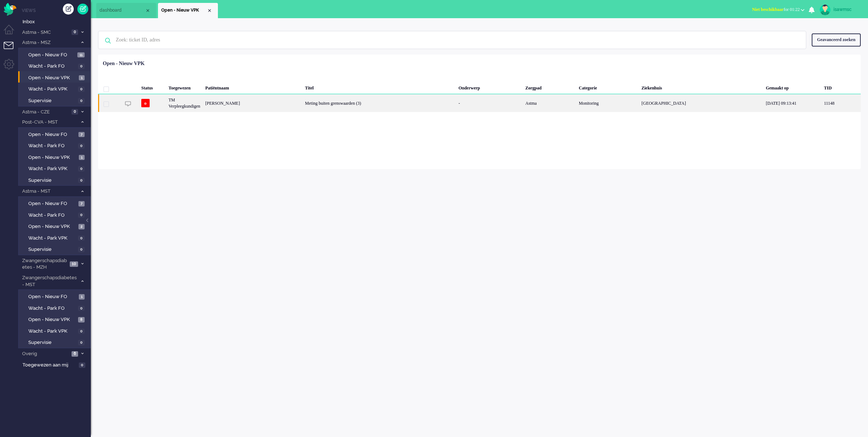
click at [380, 106] on div "Meting buiten grenswaarden (3)" at bounding box center [380, 103] width 154 height 18
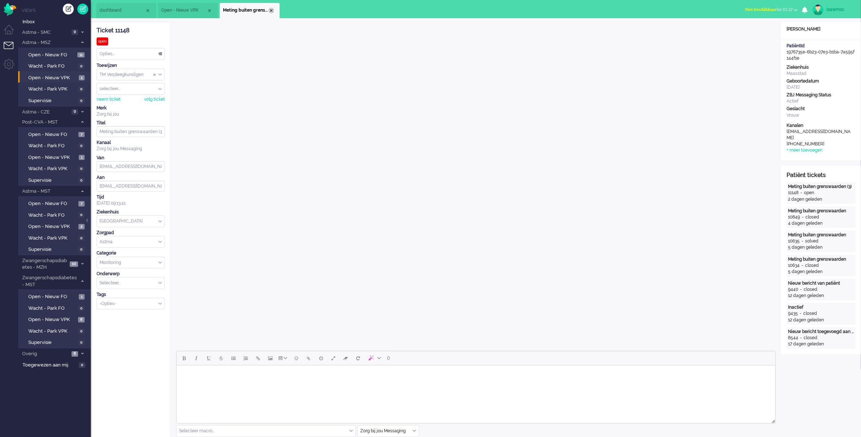
click at [272, 9] on div "Close tab" at bounding box center [271, 11] width 6 height 6
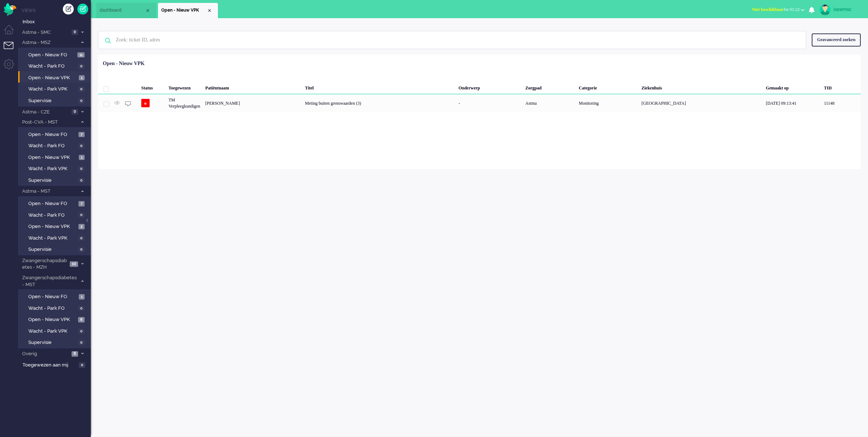
click at [156, 248] on div "isawmsc Thuis Ticket Csat Mijn gemiddelde cijfer Deze week - Ticket Bijdragen P…" at bounding box center [480, 227] width 778 height 419
click at [70, 223] on span "Open - Nieuw VPK" at bounding box center [52, 226] width 49 height 7
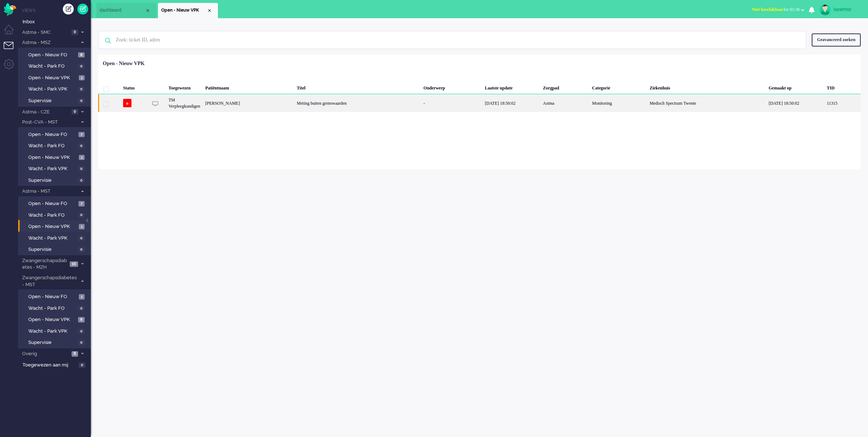
click at [217, 104] on div "[PERSON_NAME]" at bounding box center [249, 103] width 92 height 18
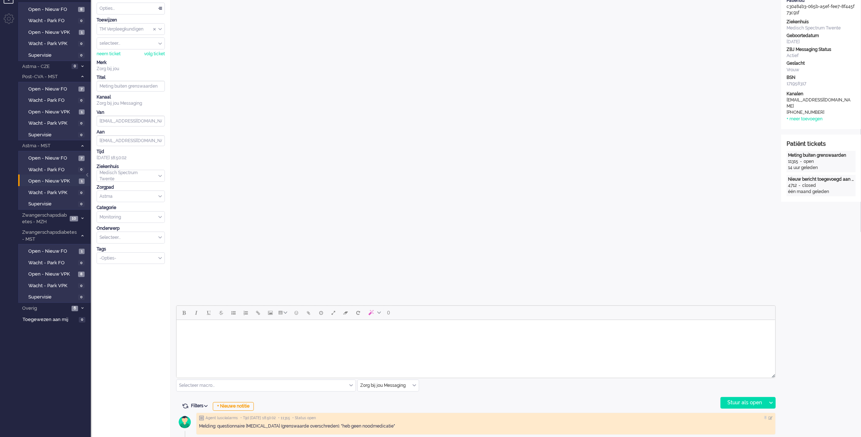
scroll to position [188, 0]
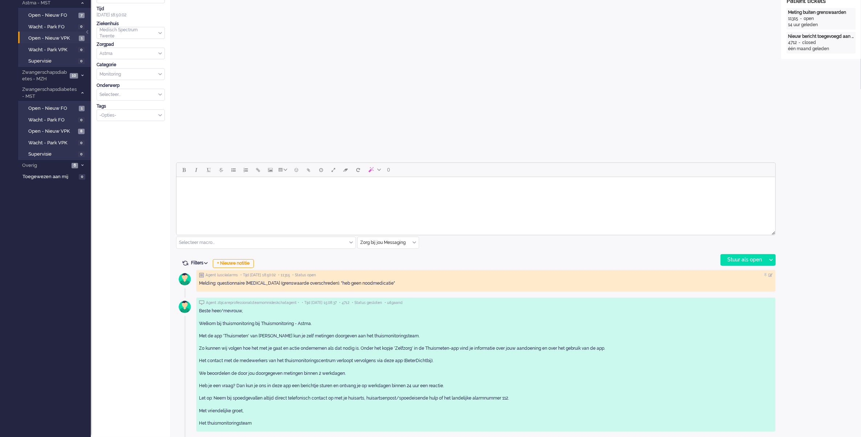
click at [370, 193] on html at bounding box center [475, 186] width 599 height 19
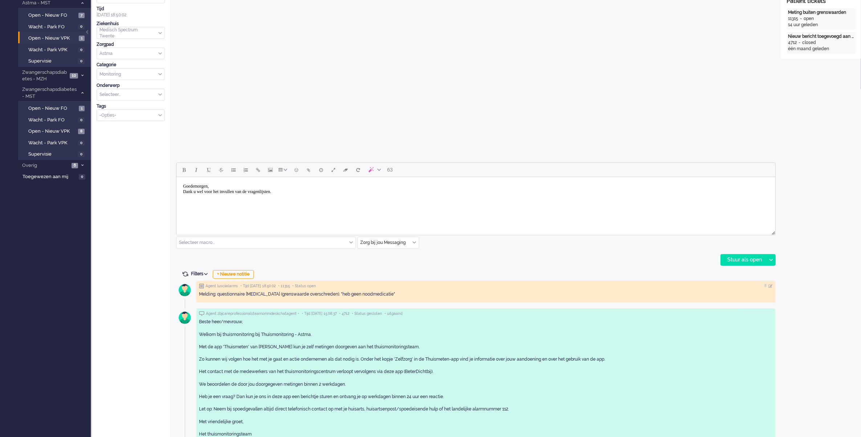
click at [241, 185] on body "Goedemorgen, Dank u wel voor het invullen van de vragenlijsten." at bounding box center [475, 189] width 593 height 18
click at [306, 196] on body "Goedemorgen, Dank u wel voor het invullen van de vragenlijsten." at bounding box center [475, 192] width 593 height 24
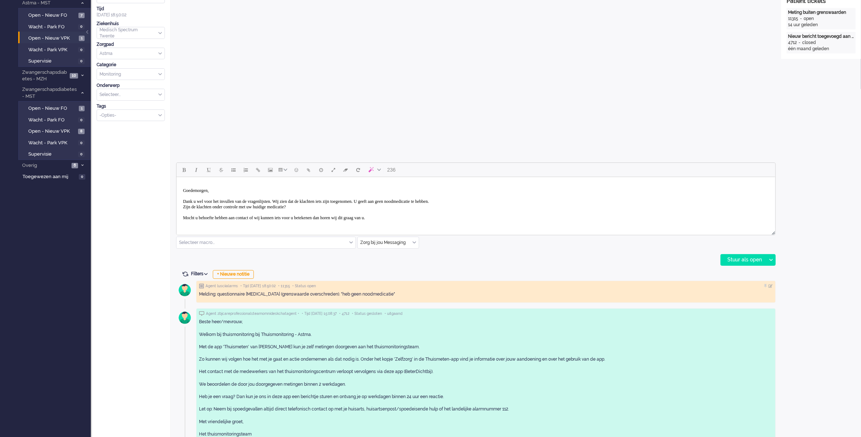
scroll to position [4, 0]
click at [735, 260] on div "Stuur als open" at bounding box center [743, 259] width 45 height 11
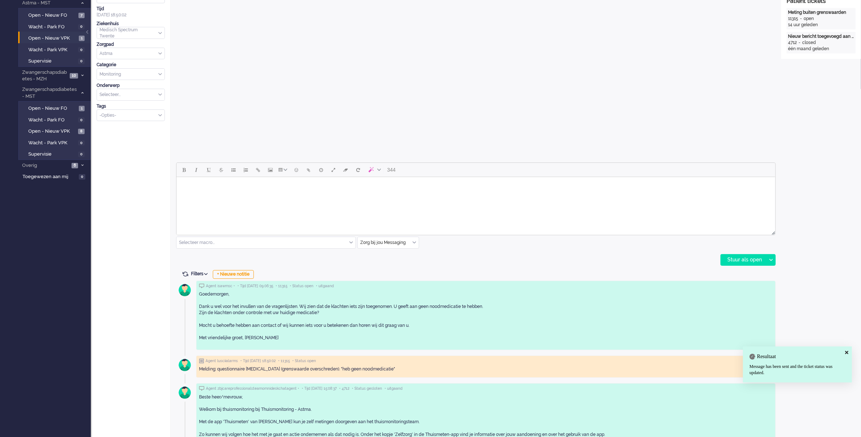
scroll to position [0, 0]
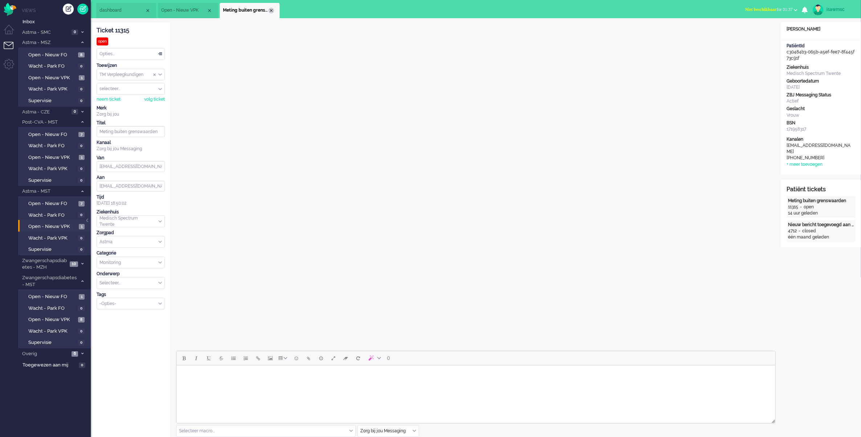
click at [269, 10] on div "Close tab" at bounding box center [271, 11] width 6 height 6
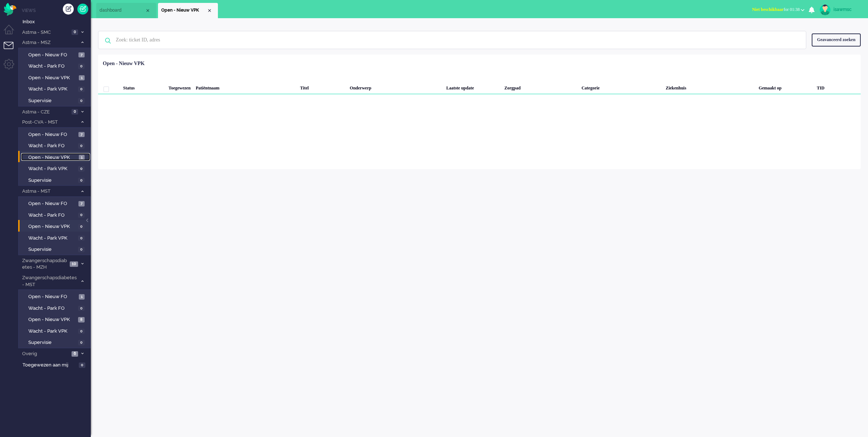
click at [73, 157] on span "Open - Nieuw VPK" at bounding box center [52, 157] width 49 height 7
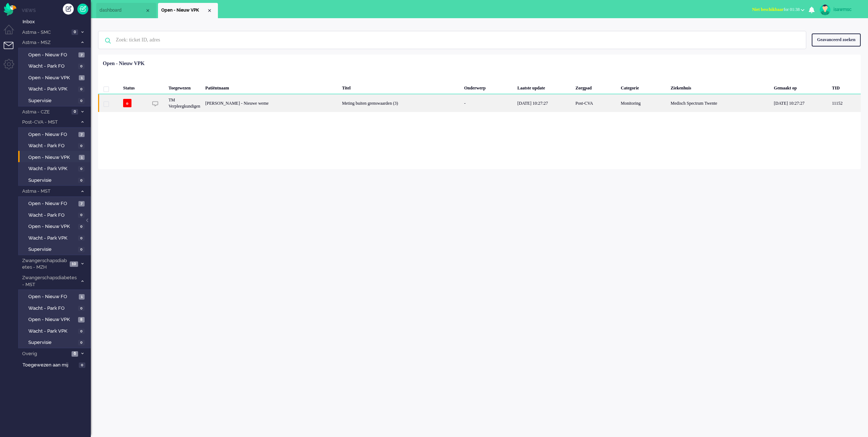
click at [338, 106] on div "[PERSON_NAME] - Nieuwe weme" at bounding box center [271, 103] width 137 height 18
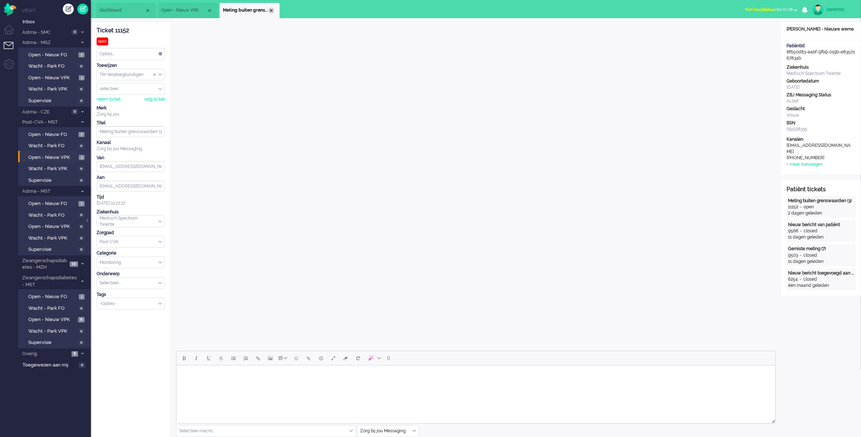
click at [270, 12] on div "Close tab" at bounding box center [271, 11] width 6 height 6
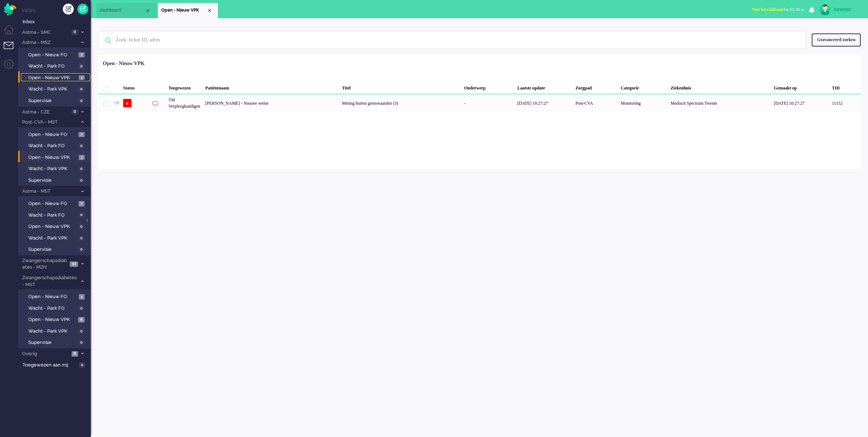
click at [75, 77] on span "Open - Nieuw VPK" at bounding box center [52, 77] width 49 height 7
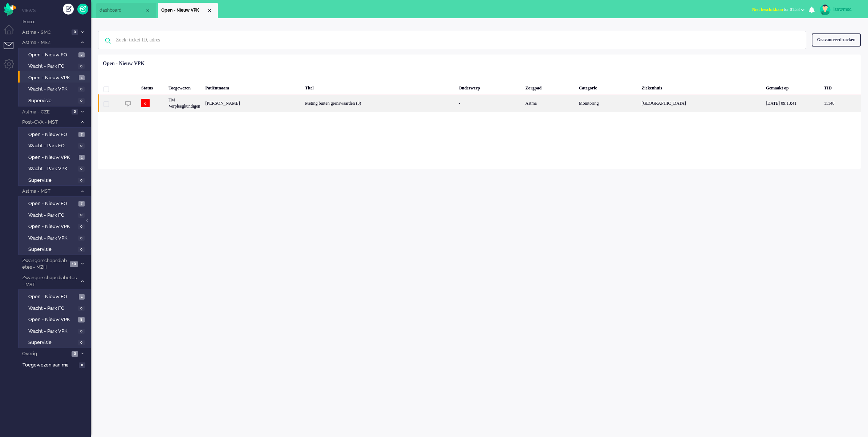
click at [356, 112] on div "Meting buiten grenswaarden (3)" at bounding box center [380, 103] width 154 height 18
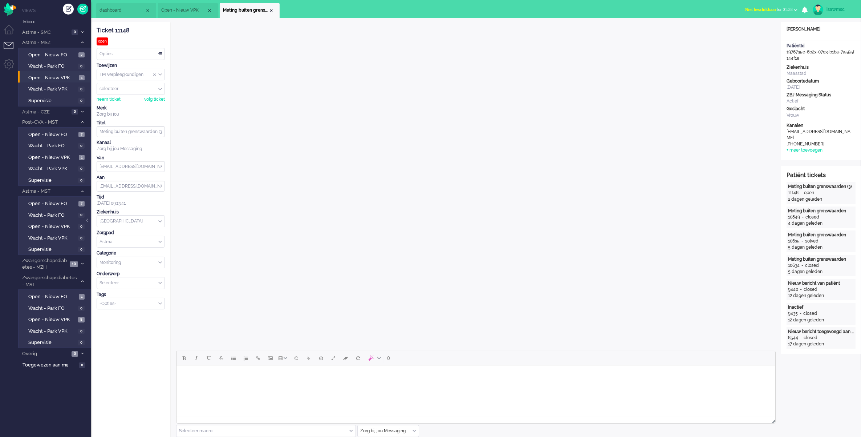
click at [746, 7] on span "Niet beschikbaar" at bounding box center [762, 9] width 32 height 5
click at [746, 34] on label "Online" at bounding box center [767, 32] width 57 height 6
click at [65, 75] on span "Open - Nieuw VPK" at bounding box center [52, 77] width 48 height 7
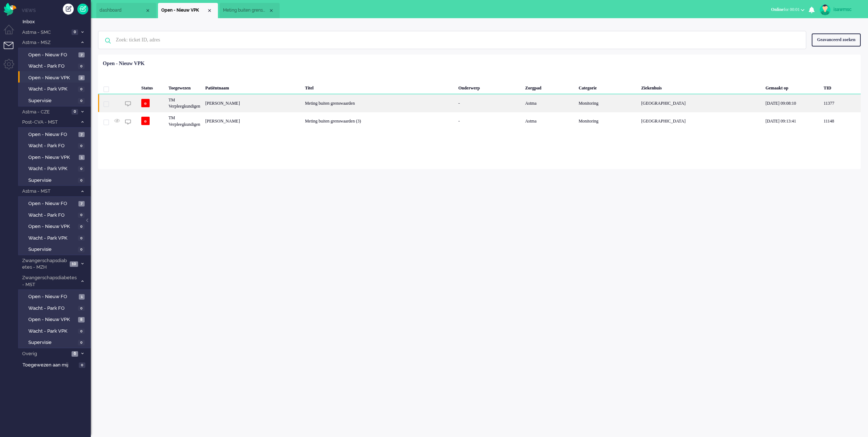
click at [393, 100] on div "Meting buiten grenswaarden" at bounding box center [379, 103] width 153 height 18
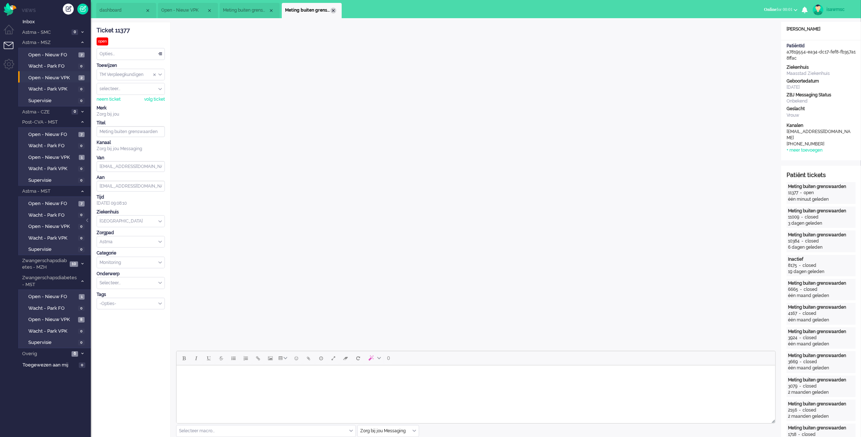
click at [333, 9] on div "Close tab" at bounding box center [334, 11] width 6 height 6
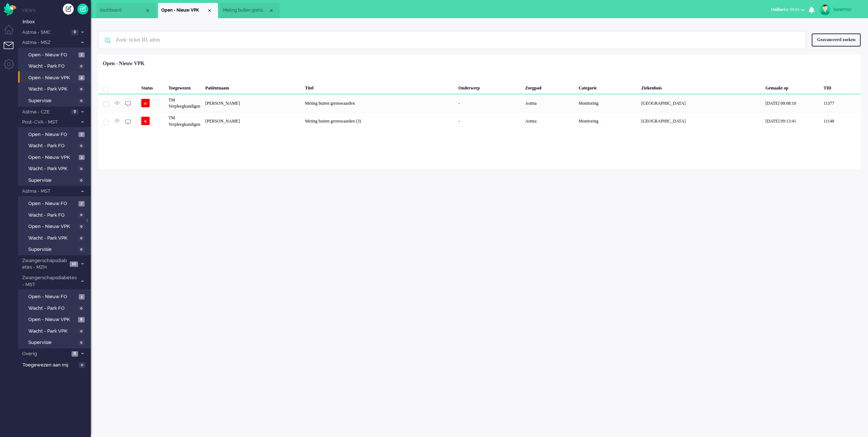
click at [282, 60] on div "Status Toegewezen Patiëntnaam Titel Onderwerp Zorgpad Categorie Ziekenhuis Gema…" at bounding box center [479, 93] width 763 height 73
click at [69, 316] on span "Open - Nieuw VPK" at bounding box center [52, 319] width 48 height 7
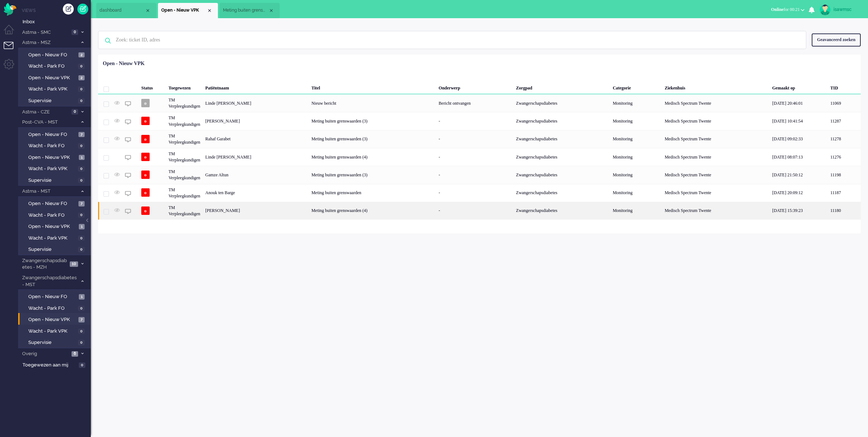
click at [269, 211] on div "[PERSON_NAME]" at bounding box center [256, 211] width 106 height 18
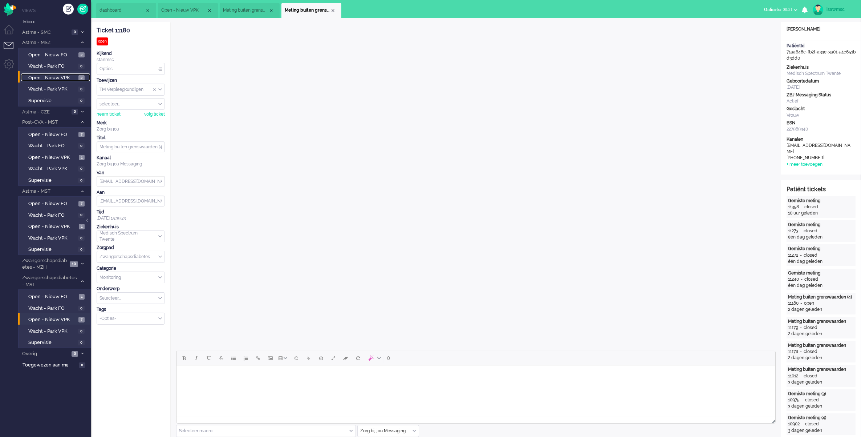
click at [73, 73] on link "Open - Nieuw VPK 2" at bounding box center [55, 77] width 69 height 8
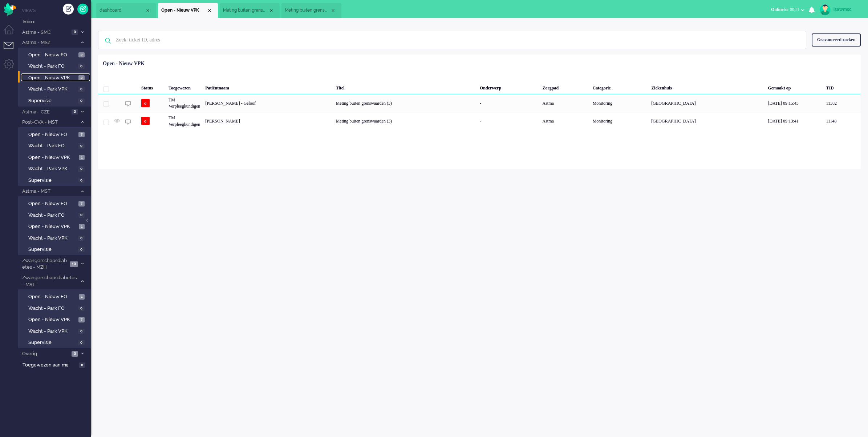
drag, startPoint x: 330, startPoint y: 8, endPoint x: 283, endPoint y: 13, distance: 47.5
click at [330, 8] on div "Close tab" at bounding box center [333, 11] width 6 height 6
click at [271, 7] on li "Meting buiten grenswaarden (3)" at bounding box center [250, 10] width 60 height 15
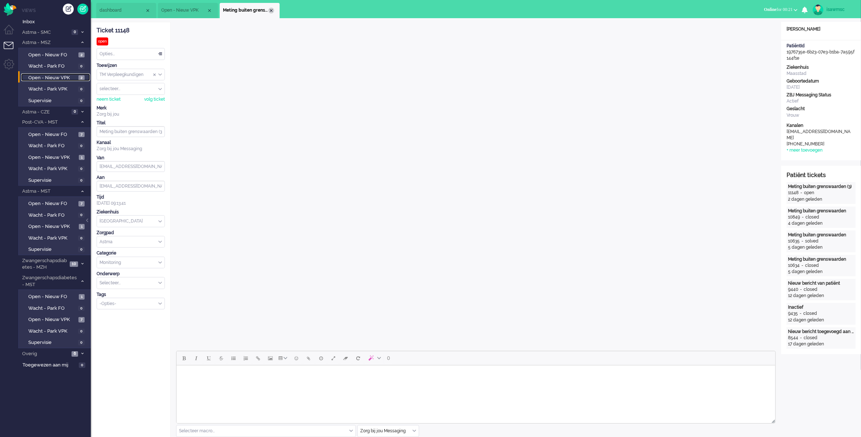
click at [270, 10] on div "Close tab" at bounding box center [271, 11] width 6 height 6
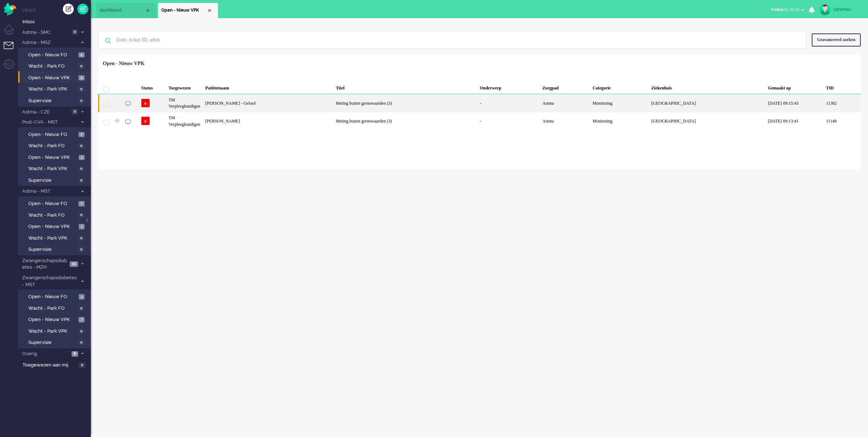
click at [299, 102] on div "[PERSON_NAME] - Geloof" at bounding box center [268, 103] width 130 height 18
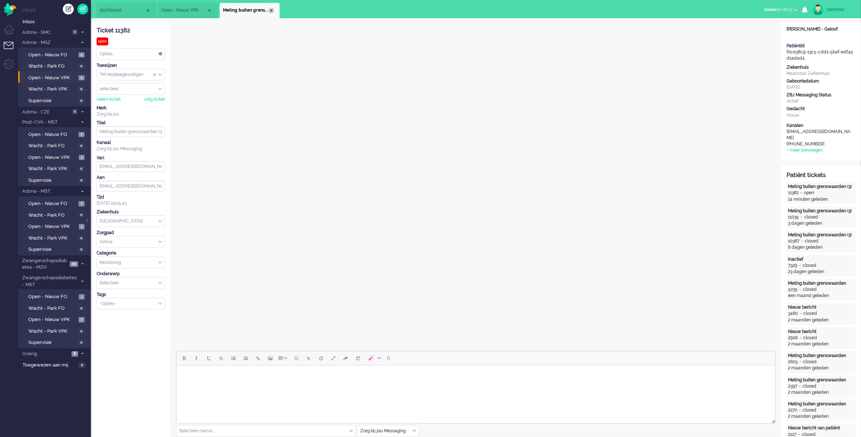
click at [269, 10] on div "Close tab" at bounding box center [271, 11] width 6 height 6
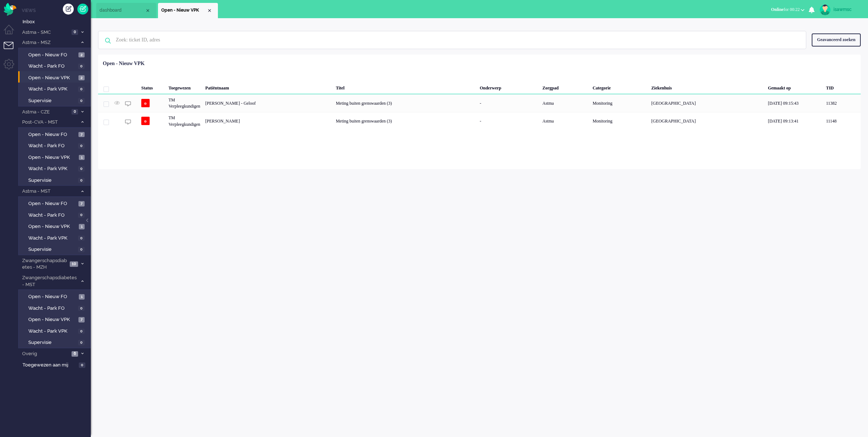
click at [242, 175] on div "isawmsc Thuis Ticket Csat Mijn gemiddelde cijfer Deze week - Ticket Bijdragen P…" at bounding box center [480, 227] width 778 height 419
click at [267, 54] on div "Geen zoekresultaten [PERSON_NAME] nog eens Geavanceerd zoeken Geavanceerd zoeke…" at bounding box center [479, 39] width 763 height 29
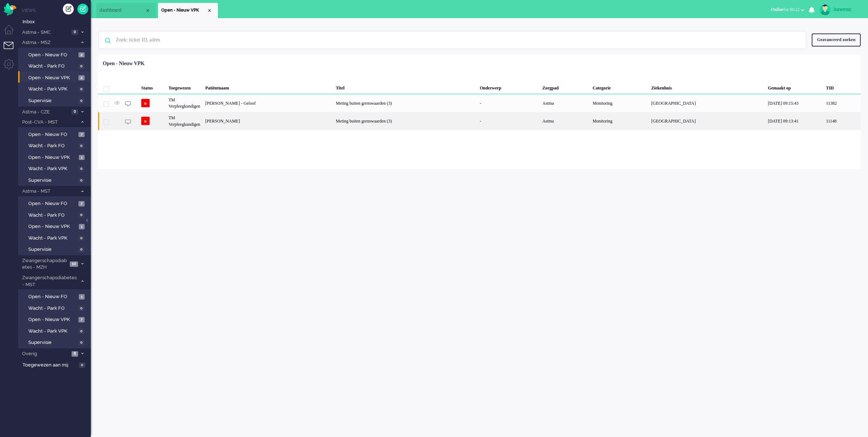
click at [221, 126] on div "[PERSON_NAME]" at bounding box center [268, 121] width 130 height 18
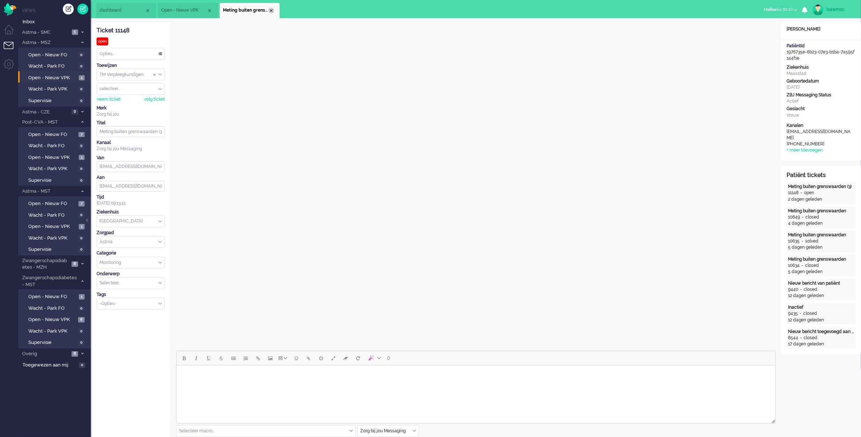
click at [271, 12] on div "Close tab" at bounding box center [271, 11] width 6 height 6
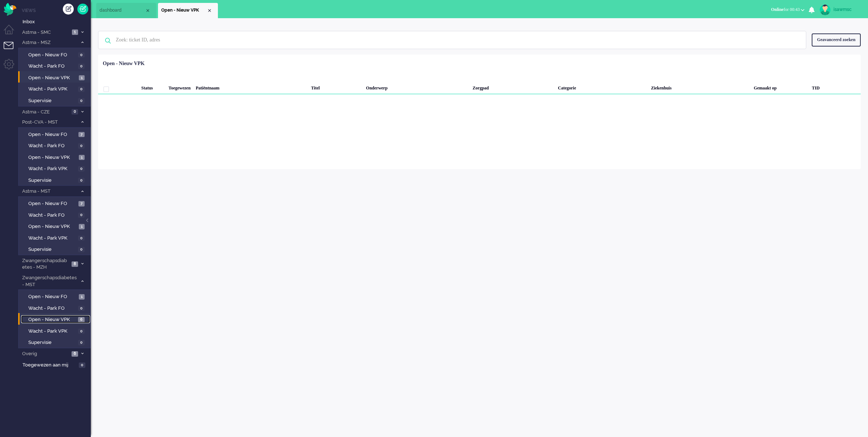
click at [79, 317] on span "6" at bounding box center [81, 319] width 7 height 5
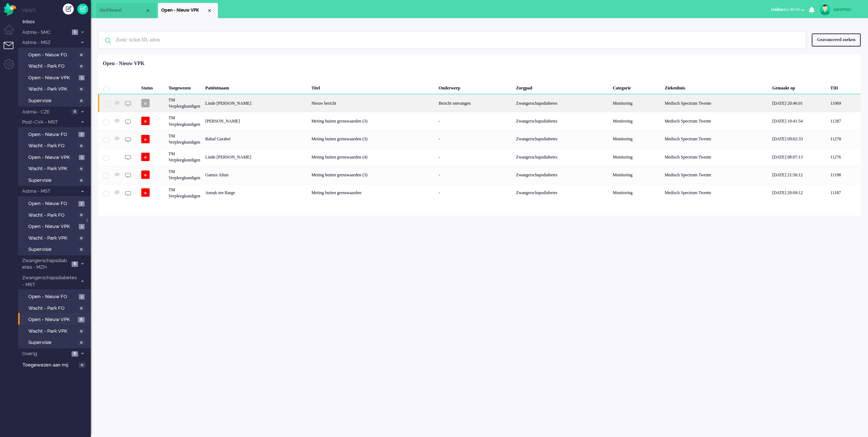
click at [258, 106] on div "Linde [PERSON_NAME]" at bounding box center [256, 103] width 106 height 18
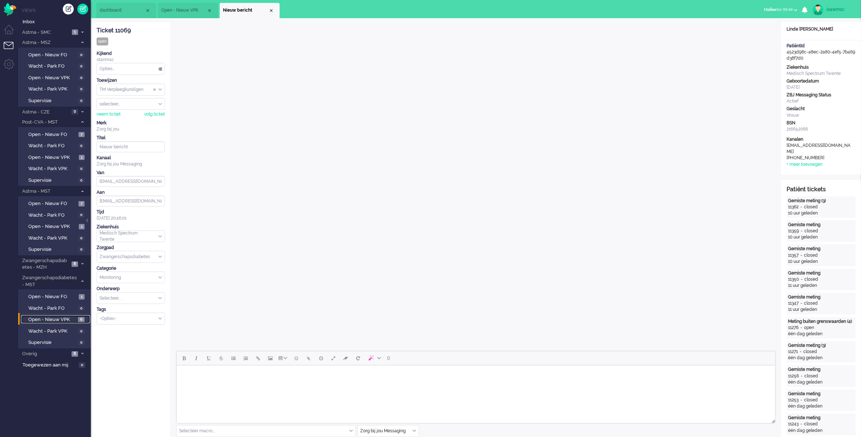
drag, startPoint x: 56, startPoint y: 314, endPoint x: 61, endPoint y: 312, distance: 4.7
click at [56, 316] on span "Open - Nieuw VPK" at bounding box center [52, 319] width 48 height 7
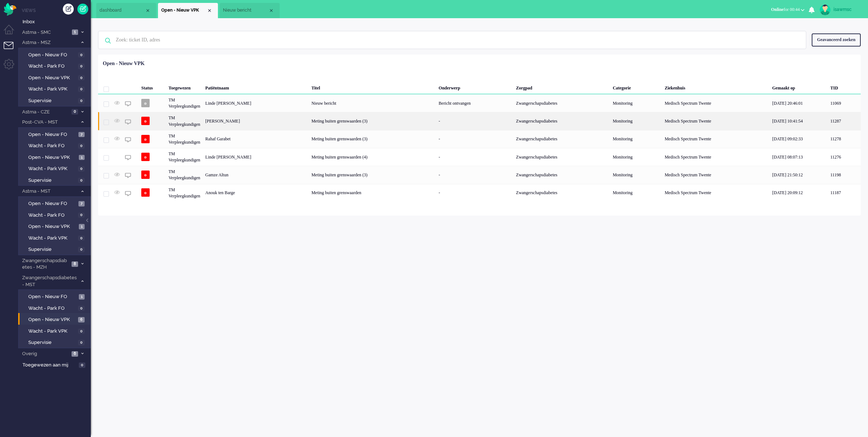
click at [282, 124] on div "[PERSON_NAME]" at bounding box center [256, 121] width 106 height 18
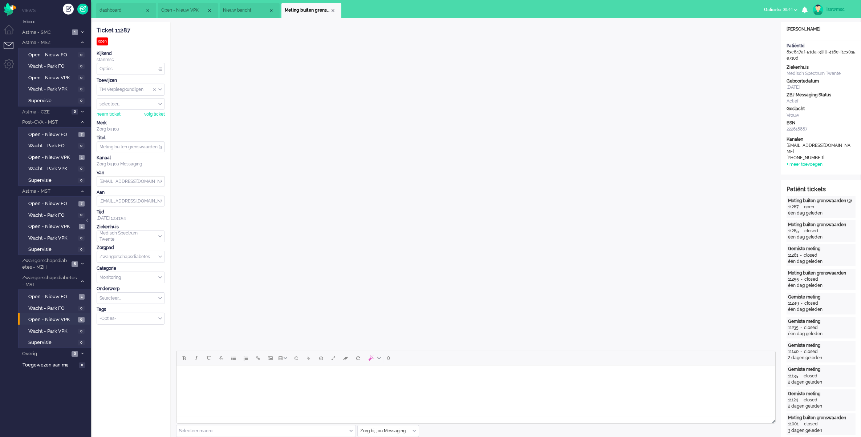
scroll to position [45, 0]
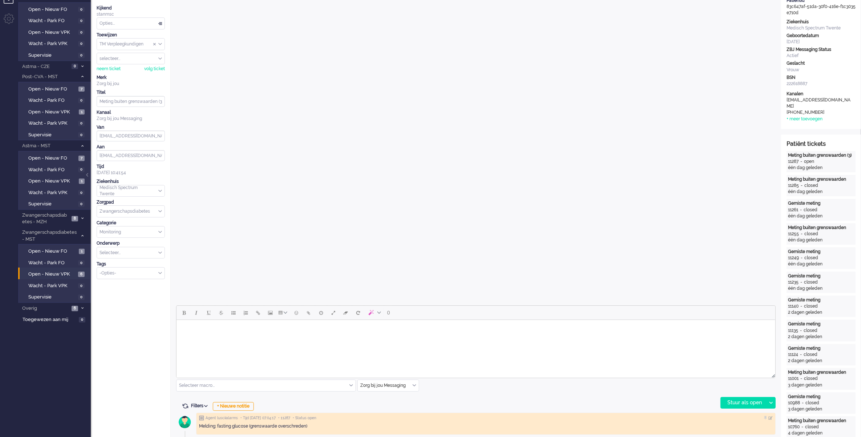
click at [416, 385] on div "Zorg bij jou Messaging" at bounding box center [388, 385] width 61 height 11
click at [391, 408] on span "uitgaand telefoon" at bounding box center [379, 407] width 36 height 6
click at [739, 404] on div "Stuur als open" at bounding box center [743, 402] width 45 height 11
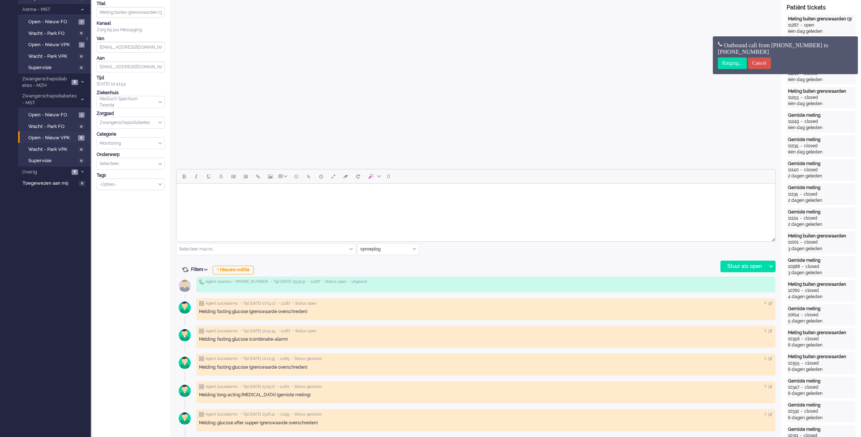
scroll to position [0, 0]
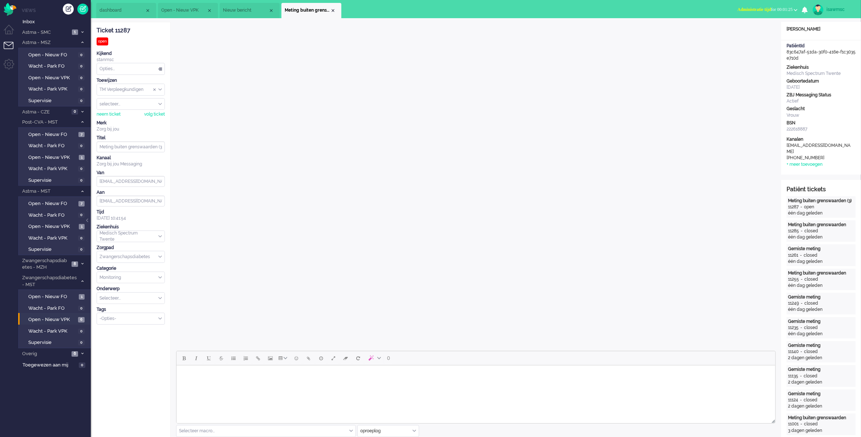
click at [745, 11] on span "Administratie tijd" at bounding box center [754, 9] width 33 height 5
click at [742, 31] on label "Online" at bounding box center [767, 32] width 57 height 6
click at [330, 10] on div "Close tab" at bounding box center [333, 11] width 6 height 6
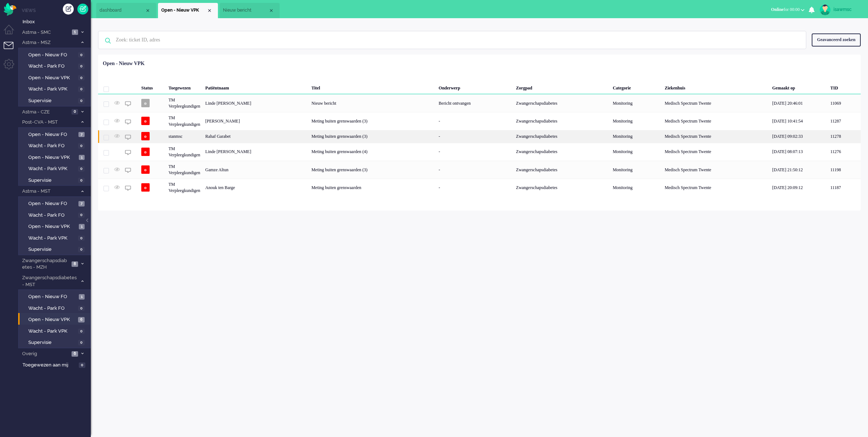
click at [278, 137] on div "Rahaf Garabet" at bounding box center [256, 136] width 106 height 13
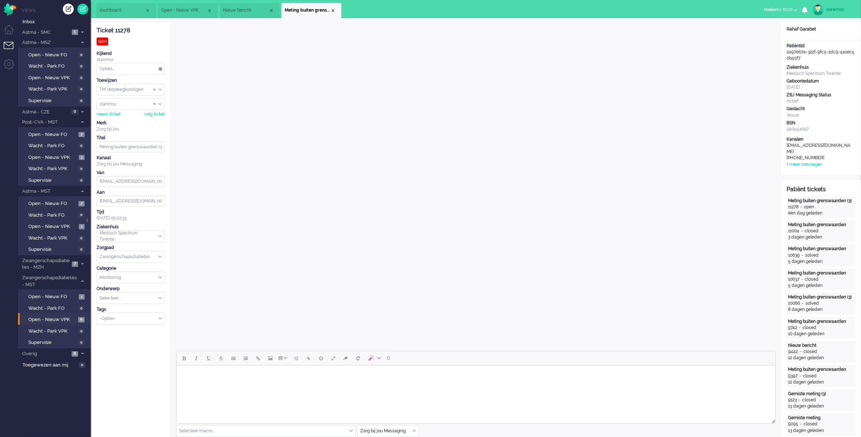
scroll to position [136, 0]
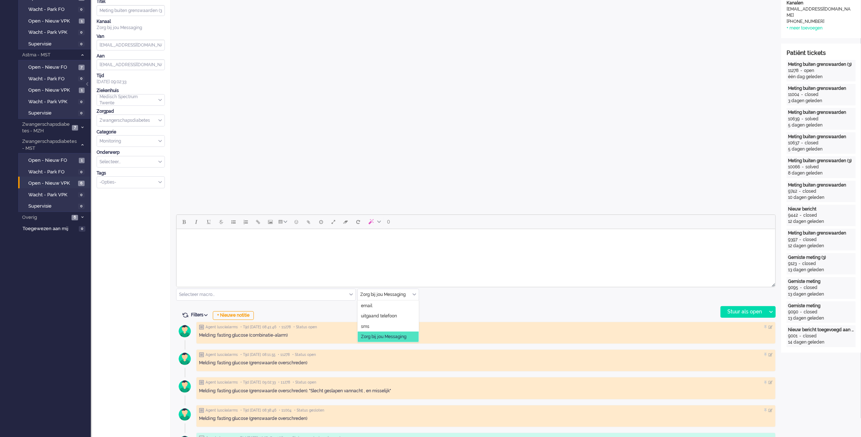
click at [413, 294] on div "Zorg bij jou Messaging" at bounding box center [388, 294] width 61 height 11
click at [397, 313] on span "uitgaand telefoon" at bounding box center [379, 316] width 36 height 6
click at [727, 312] on div "Stuur als open" at bounding box center [743, 311] width 45 height 11
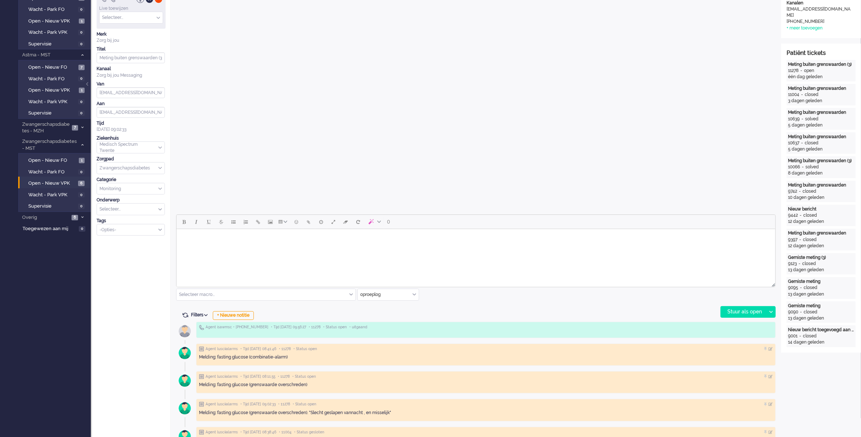
scroll to position [0, 0]
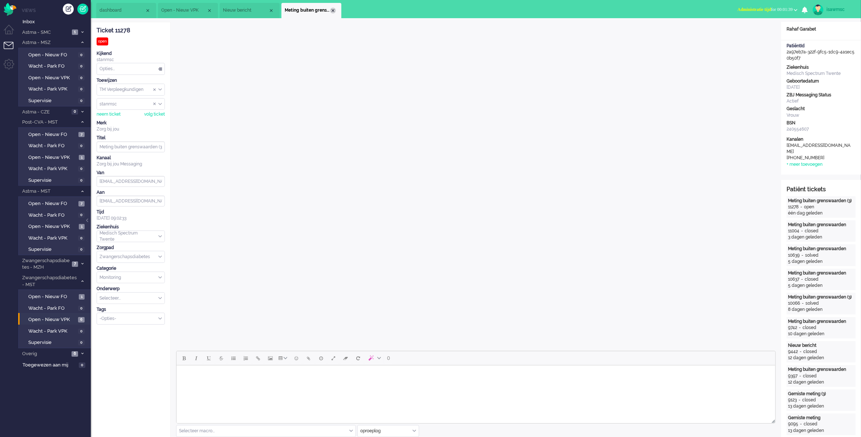
click at [330, 12] on div "Close tab" at bounding box center [333, 11] width 6 height 6
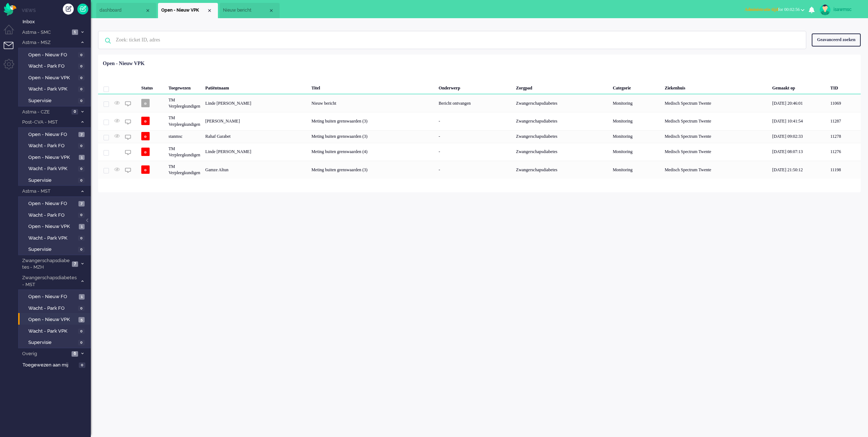
click at [207, 235] on div "isawmsc Thuis Ticket Csat Mijn gemiddelde cijfer Deze week - Ticket Bijdragen P…" at bounding box center [480, 227] width 778 height 419
click at [80, 224] on span "1" at bounding box center [82, 226] width 6 height 5
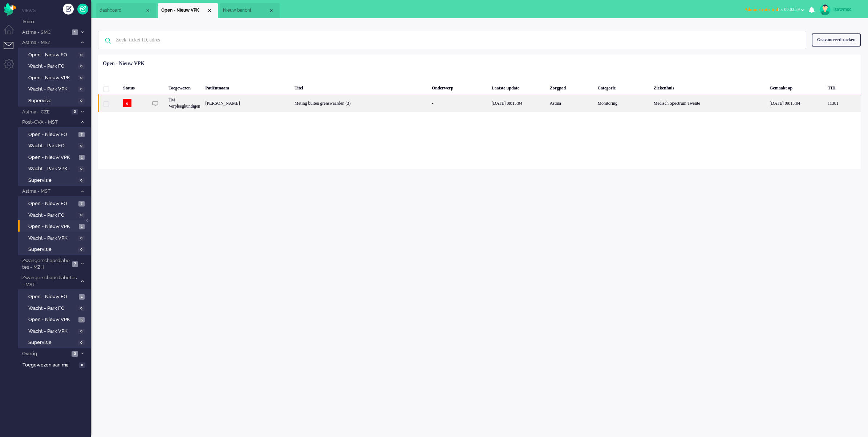
click at [277, 105] on div "[PERSON_NAME]" at bounding box center [247, 103] width 89 height 18
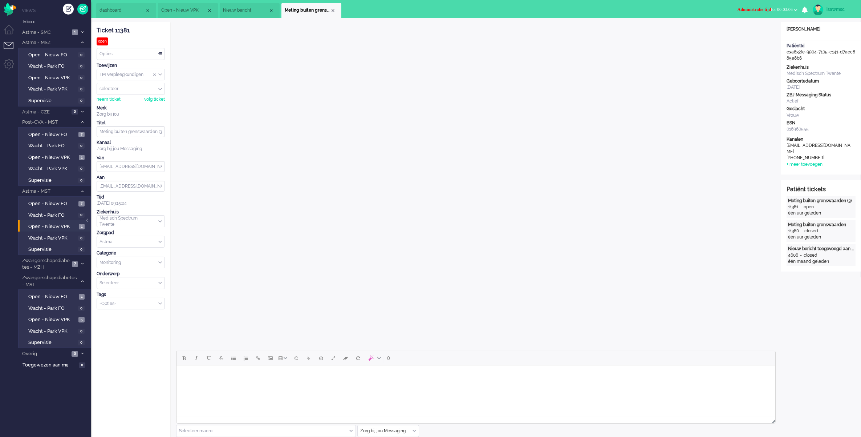
click at [738, 9] on span "Administratie tijd" at bounding box center [754, 9] width 33 height 5
click at [748, 34] on label "Online" at bounding box center [767, 32] width 57 height 6
click at [332, 9] on div "Close tab" at bounding box center [333, 11] width 6 height 6
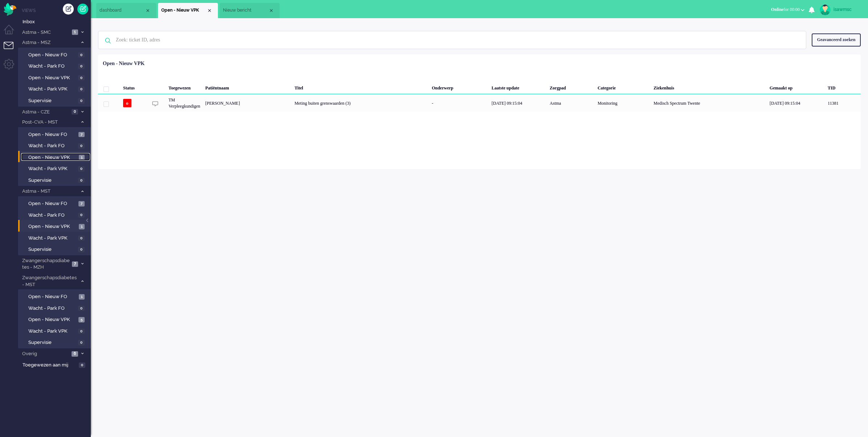
click at [80, 155] on span "1" at bounding box center [82, 157] width 6 height 5
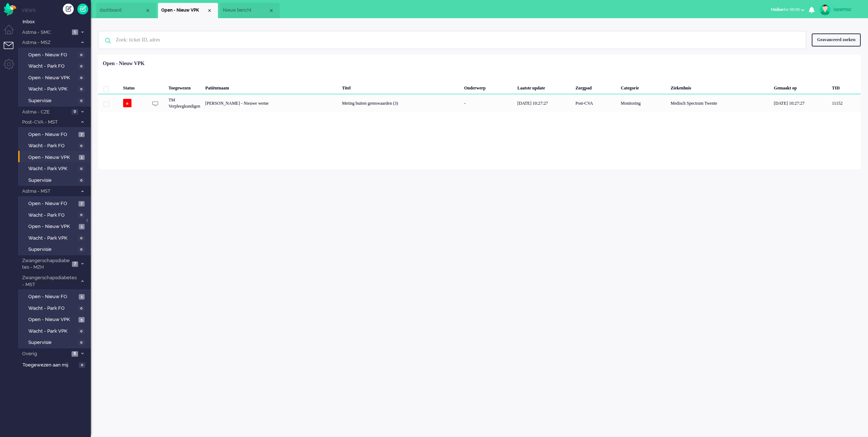
click at [285, 56] on div "Loading... Status Toegewezen Patiëntnaam Titel Onderwerp Laatste update Zorgpad…" at bounding box center [479, 111] width 763 height 114
